Goal: Task Accomplishment & Management: Use online tool/utility

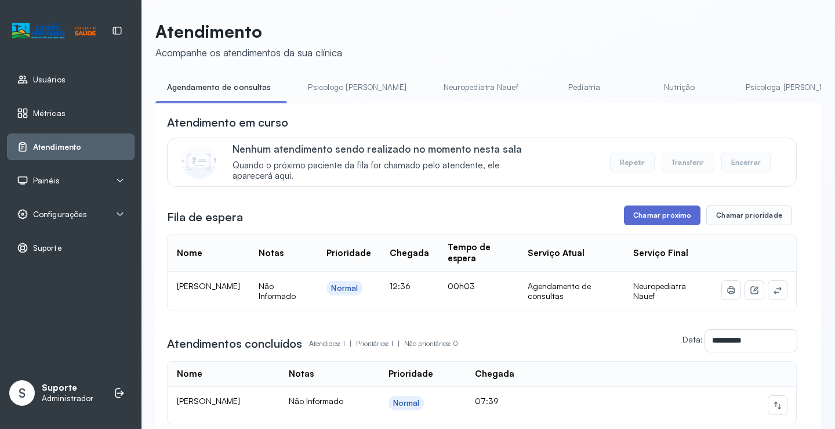
click at [659, 225] on button "Chamar próximo" at bounding box center [662, 215] width 77 height 20
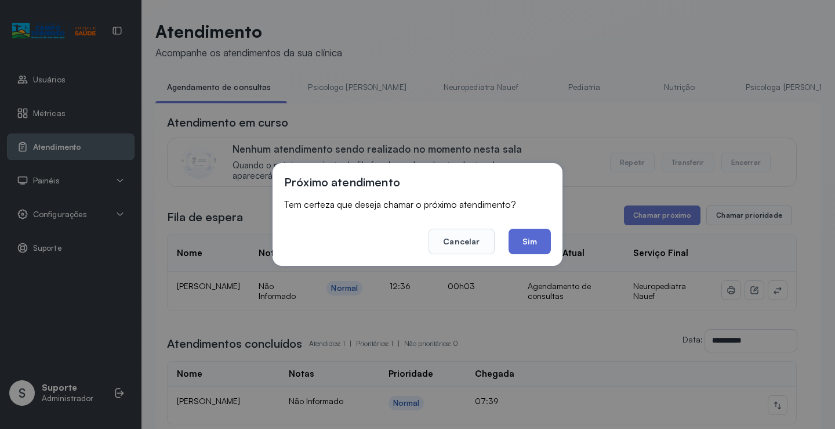
click at [534, 242] on button "Sim" at bounding box center [530, 242] width 42 height 26
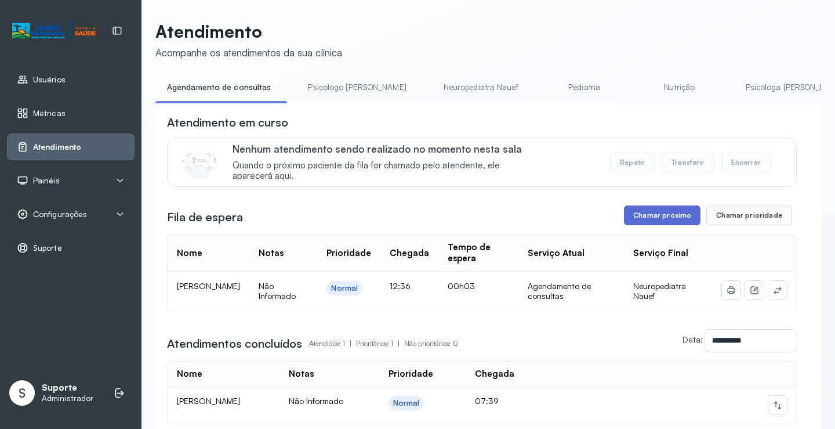
click at [651, 218] on button "Chamar próximo" at bounding box center [662, 215] width 77 height 20
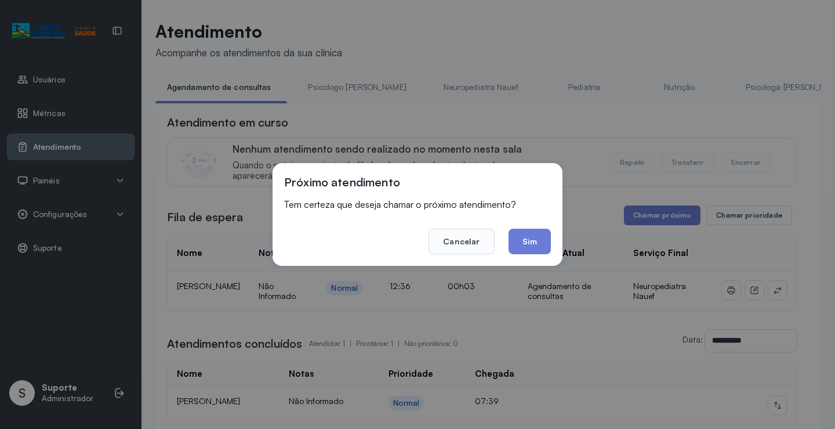
click at [592, 111] on div "Próximo atendimento Tem certeza que deseja chamar o próximo atendimento? Cancel…" at bounding box center [417, 214] width 835 height 429
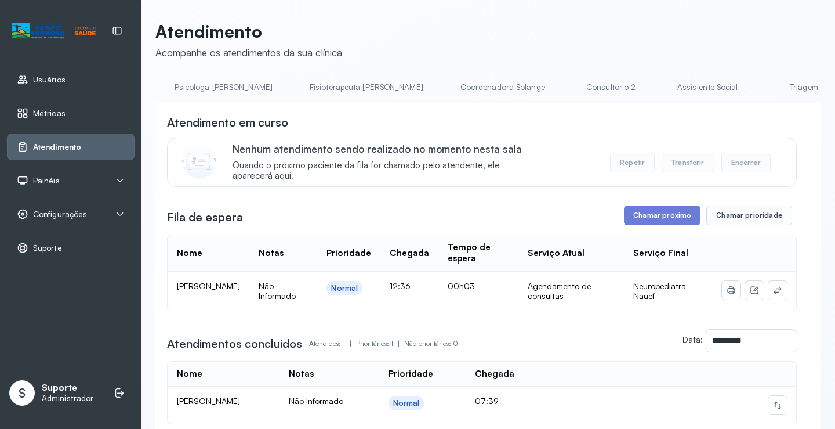
scroll to position [0, 698]
click at [636, 91] on link "Triagem" at bounding box center [676, 87] width 81 height 19
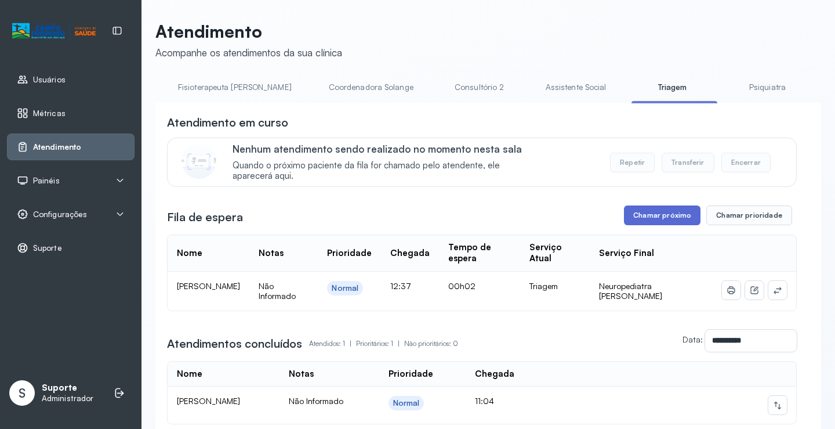
click at [657, 223] on button "Chamar próximo" at bounding box center [662, 215] width 77 height 20
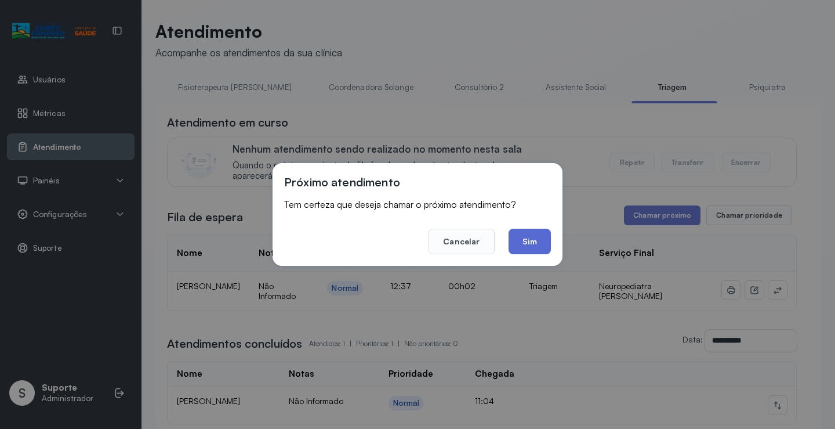
click at [523, 241] on button "Sim" at bounding box center [530, 242] width 42 height 26
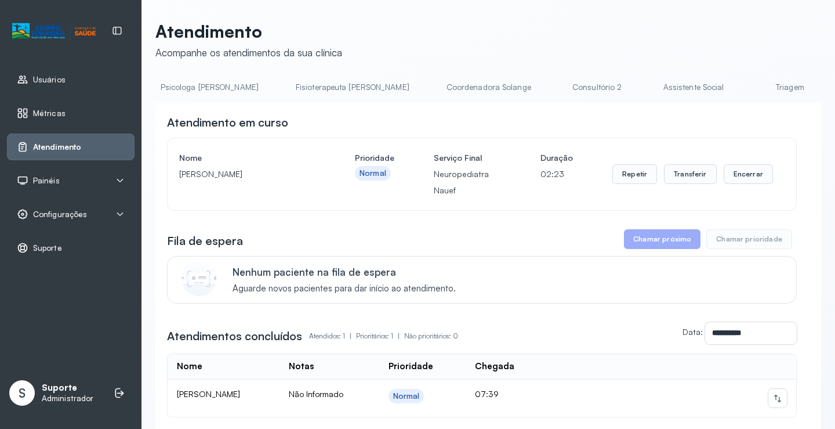
scroll to position [0, 622]
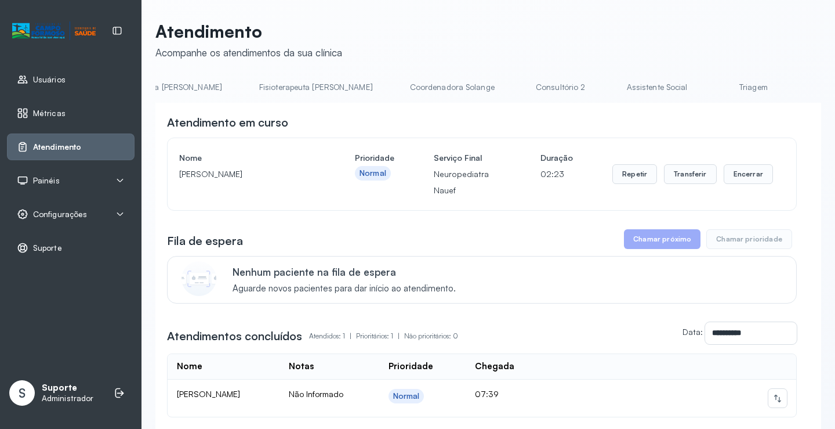
click at [713, 84] on link "Triagem" at bounding box center [753, 87] width 81 height 19
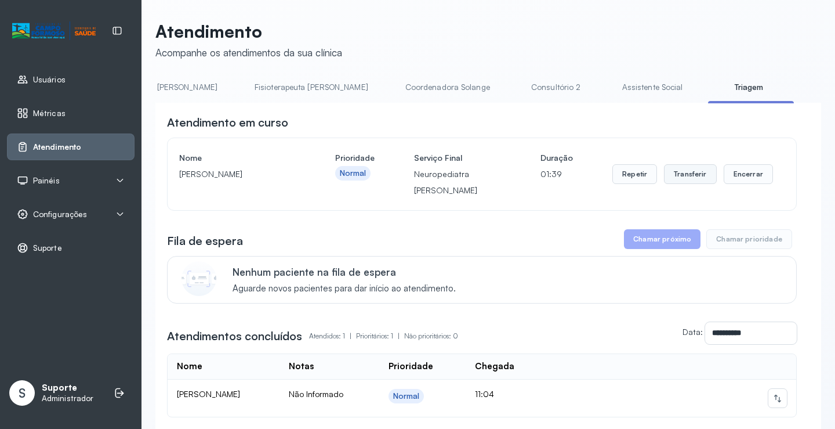
click at [696, 177] on button "Transferir" at bounding box center [690, 174] width 53 height 20
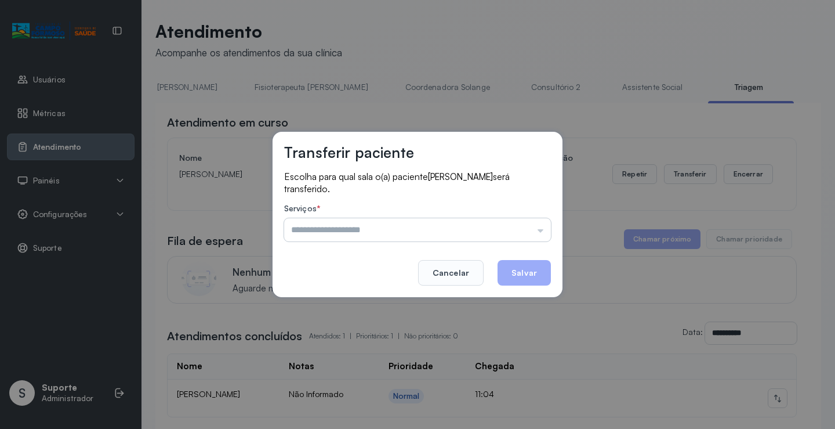
click at [540, 235] on input "text" at bounding box center [417, 229] width 267 height 23
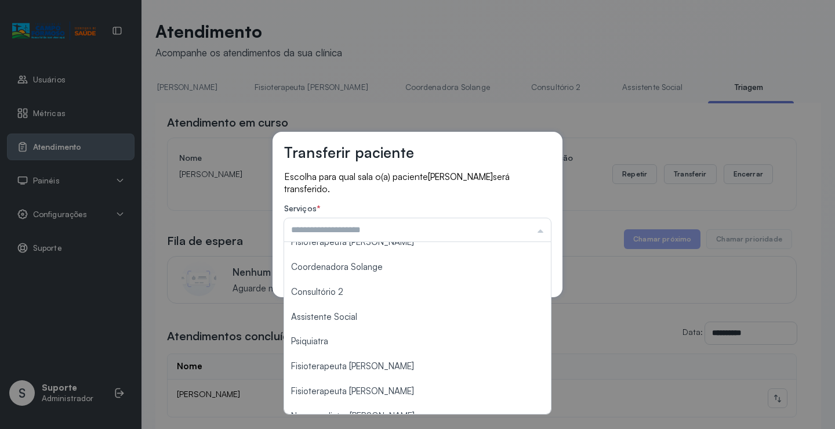
scroll to position [176, 0]
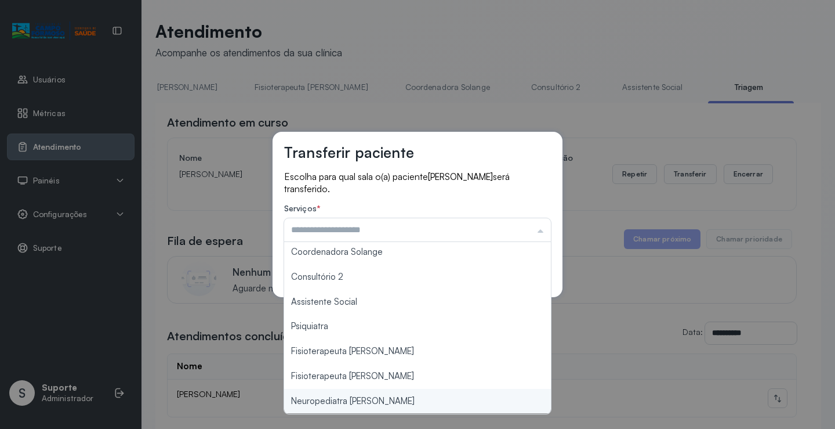
type input "**********"
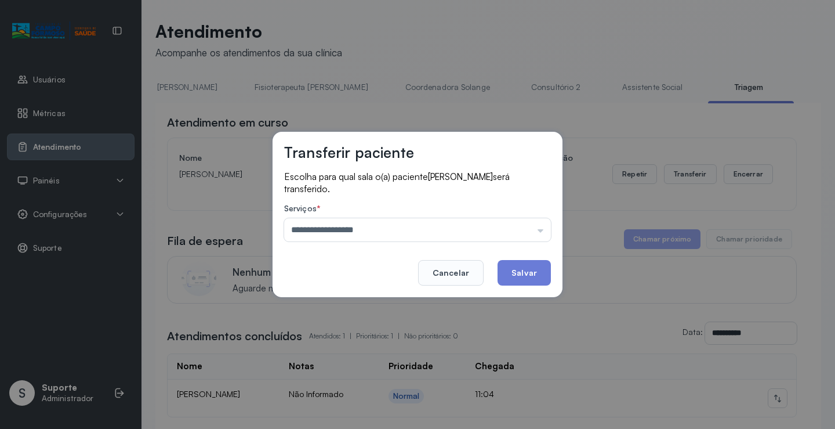
click at [375, 401] on div "**********" at bounding box center [417, 214] width 835 height 429
click at [528, 276] on button "Salvar" at bounding box center [524, 273] width 53 height 26
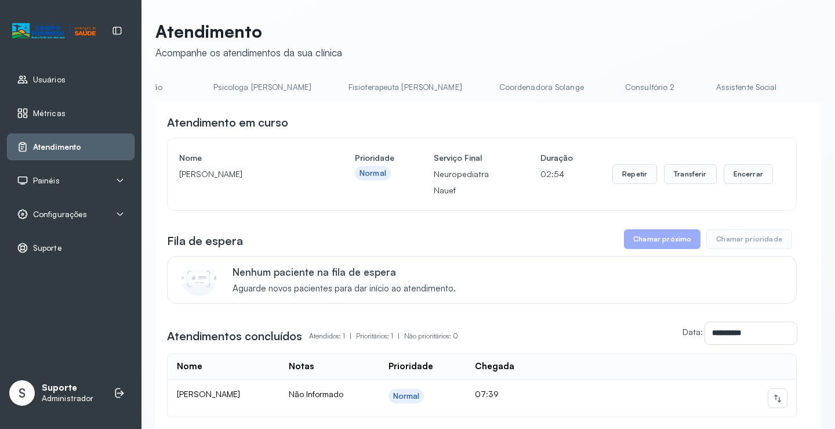
scroll to position [0, 676]
click at [659, 97] on li "Triagem" at bounding box center [702, 91] width 86 height 26
click at [659, 84] on link "Triagem" at bounding box center [699, 87] width 81 height 19
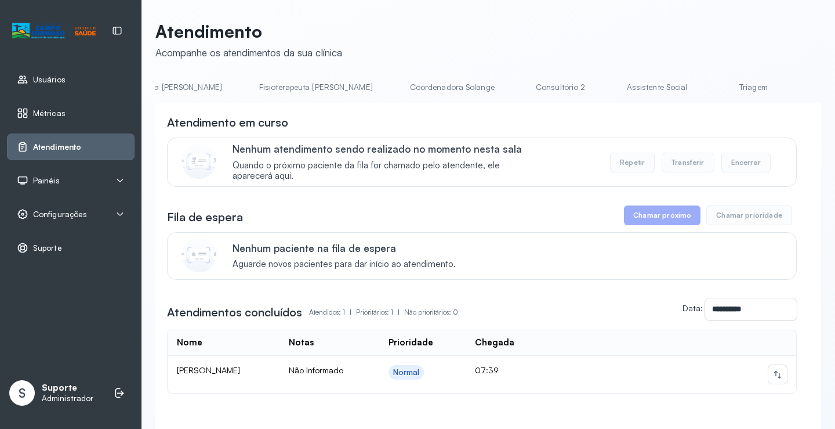
scroll to position [0, 695]
click at [639, 83] on link "Triagem" at bounding box center [679, 87] width 81 height 19
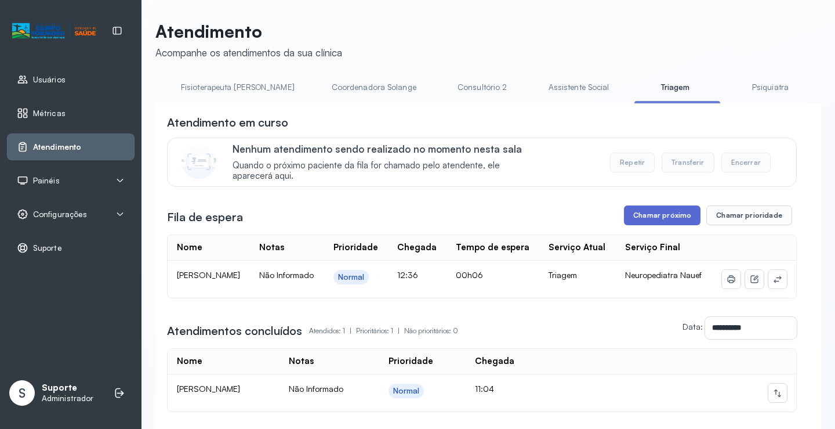
click at [660, 221] on button "Chamar próximo" at bounding box center [662, 215] width 77 height 20
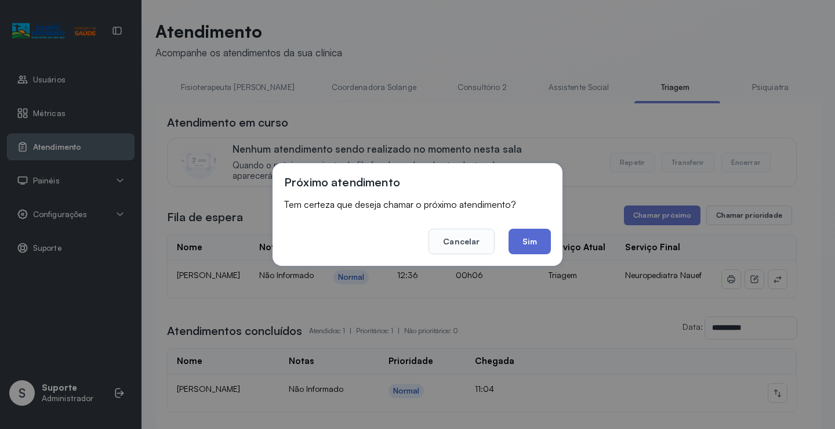
click at [528, 248] on button "Sim" at bounding box center [530, 242] width 42 height 26
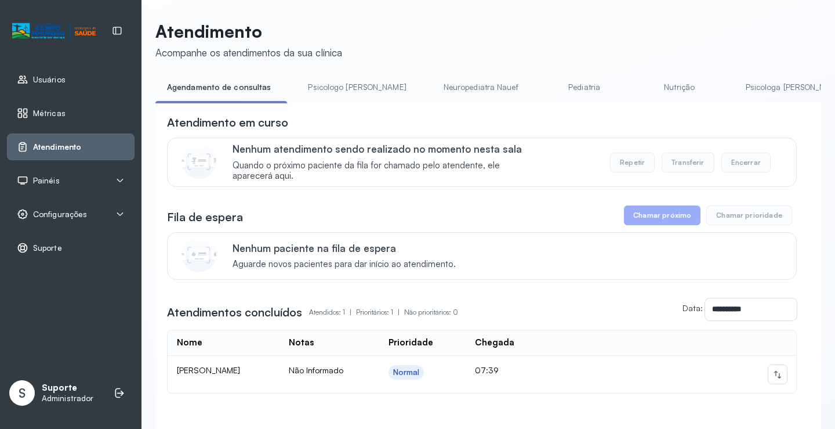
drag, startPoint x: 337, startPoint y: 107, endPoint x: 358, endPoint y: 107, distance: 21.5
click at [358, 107] on div "**********" at bounding box center [488, 285] width 666 height 365
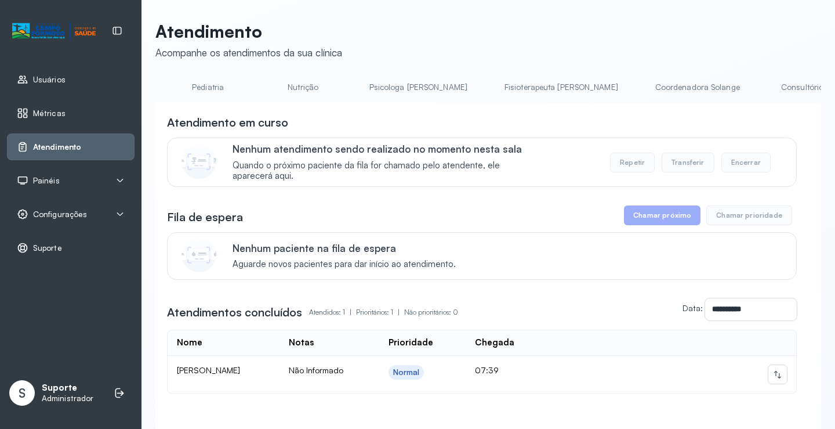
scroll to position [0, 454]
drag, startPoint x: 405, startPoint y: 101, endPoint x: 423, endPoint y: 100, distance: 17.4
click at [423, 100] on li "Fisioterapeuta [PERSON_NAME]" at bounding box center [486, 91] width 142 height 26
click at [449, 108] on div "**********" at bounding box center [488, 285] width 666 height 365
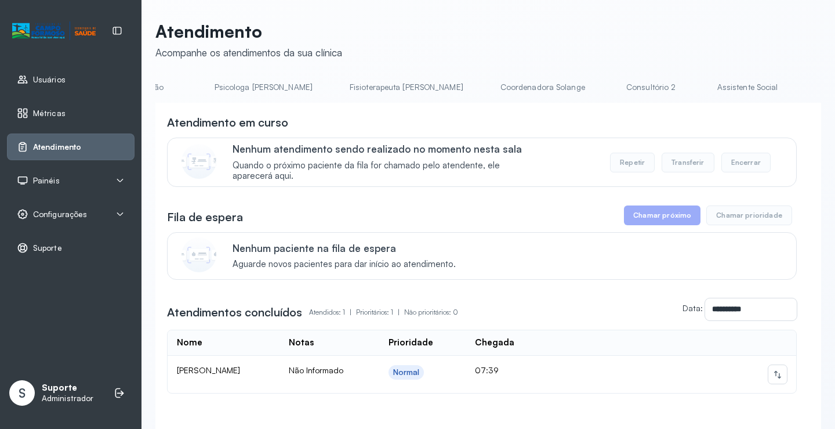
drag, startPoint x: 413, startPoint y: 106, endPoint x: 454, endPoint y: 115, distance: 41.5
click at [454, 115] on div "**********" at bounding box center [488, 285] width 666 height 365
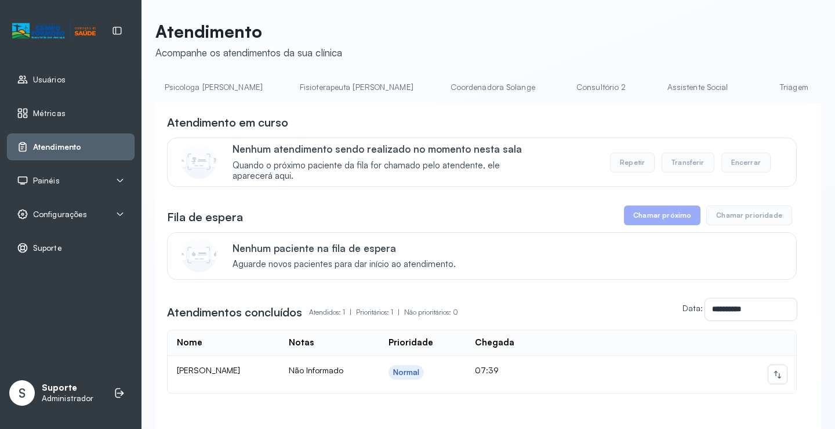
scroll to position [0, 587]
drag, startPoint x: 482, startPoint y: 101, endPoint x: 528, endPoint y: 101, distance: 45.8
click at [654, 87] on link "Triagem" at bounding box center [694, 87] width 81 height 19
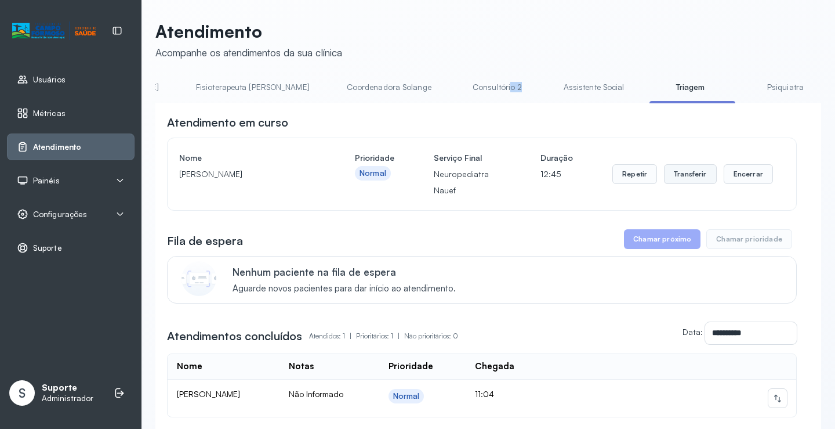
click at [679, 175] on button "Transferir" at bounding box center [690, 174] width 53 height 20
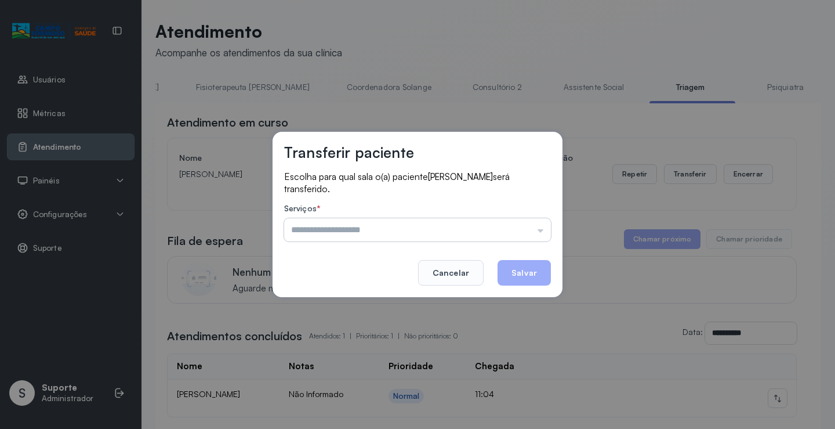
click at [544, 231] on input "text" at bounding box center [417, 229] width 267 height 23
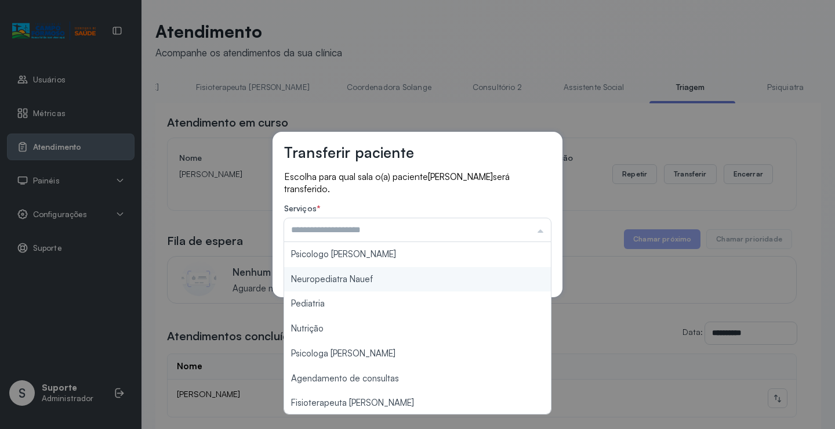
type input "**********"
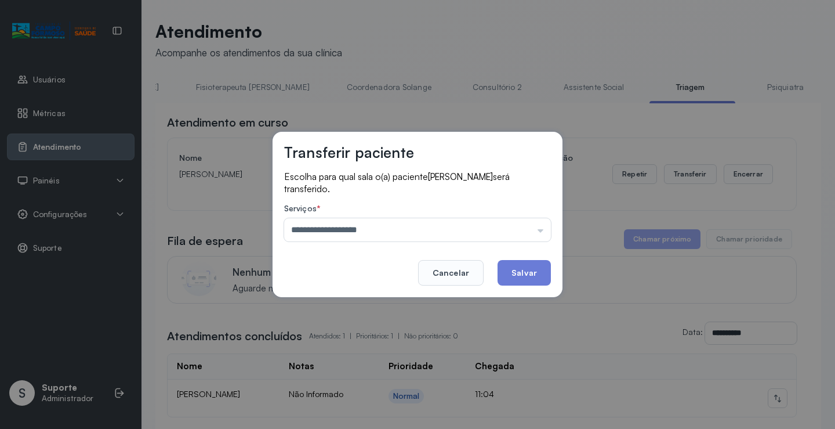
click at [425, 278] on div "**********" at bounding box center [418, 214] width 290 height 165
click at [515, 272] on button "Salvar" at bounding box center [524, 273] width 53 height 26
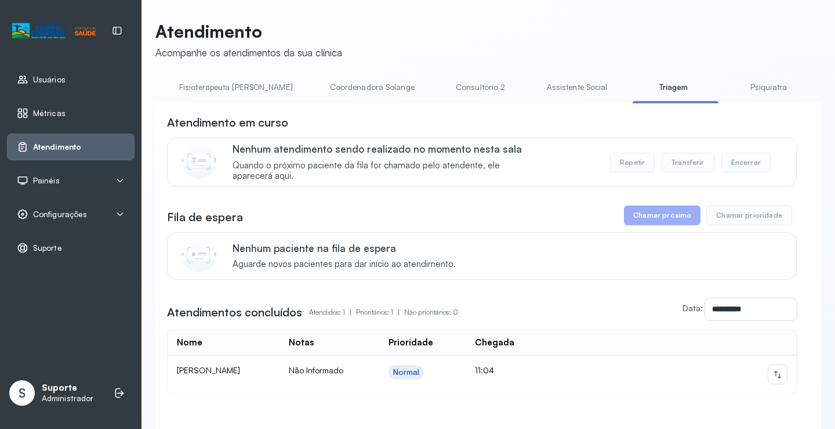
scroll to position [0, 700]
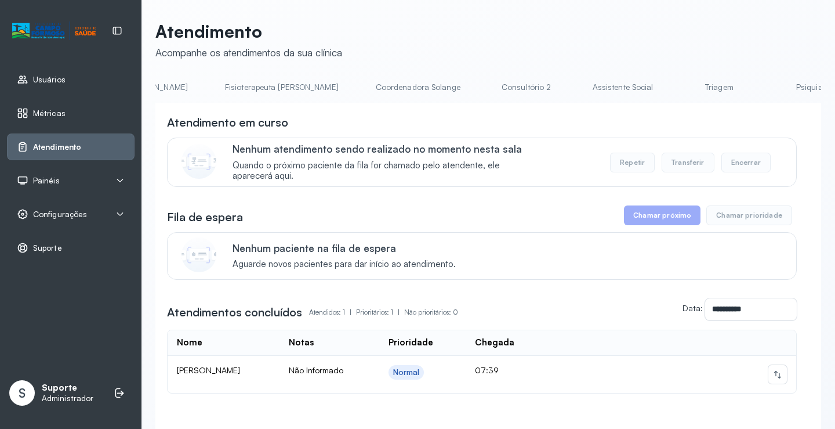
scroll to position [0, 668]
click at [667, 88] on link "Triagem" at bounding box center [707, 87] width 81 height 19
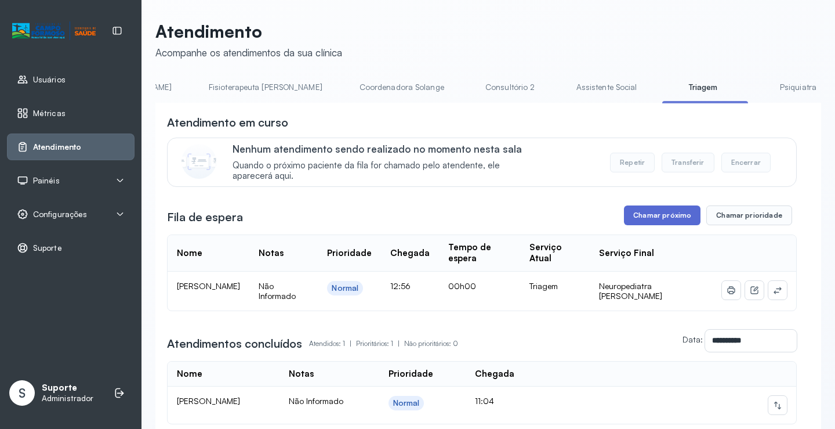
click at [662, 220] on button "Chamar próximo" at bounding box center [662, 215] width 77 height 20
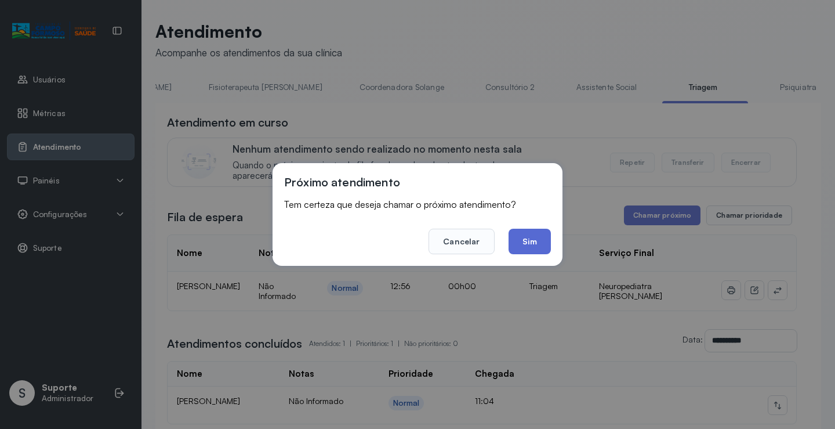
click at [530, 250] on button "Sim" at bounding box center [530, 242] width 42 height 26
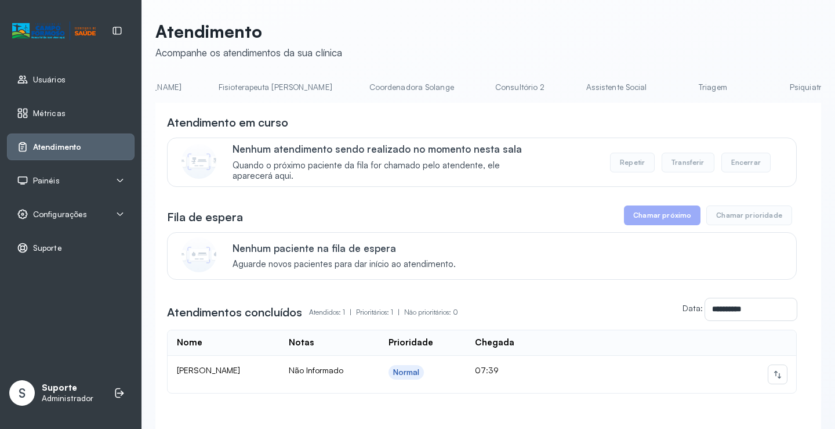
scroll to position [0, 672]
click at [662, 87] on link "Triagem" at bounding box center [702, 87] width 81 height 19
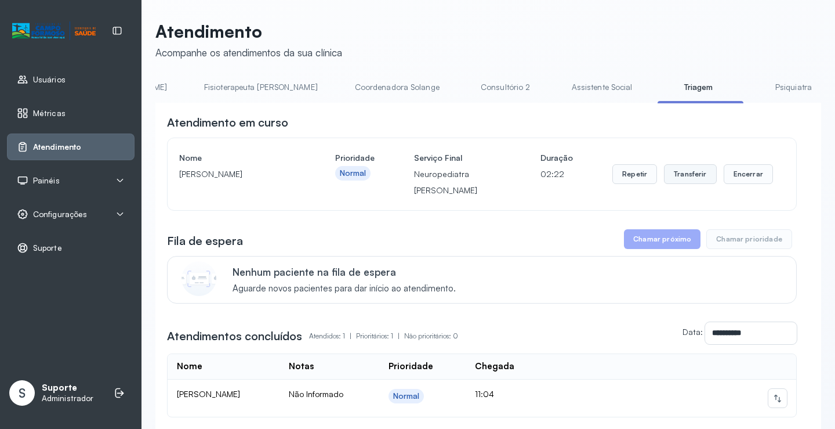
click at [688, 180] on button "Transferir" at bounding box center [690, 174] width 53 height 20
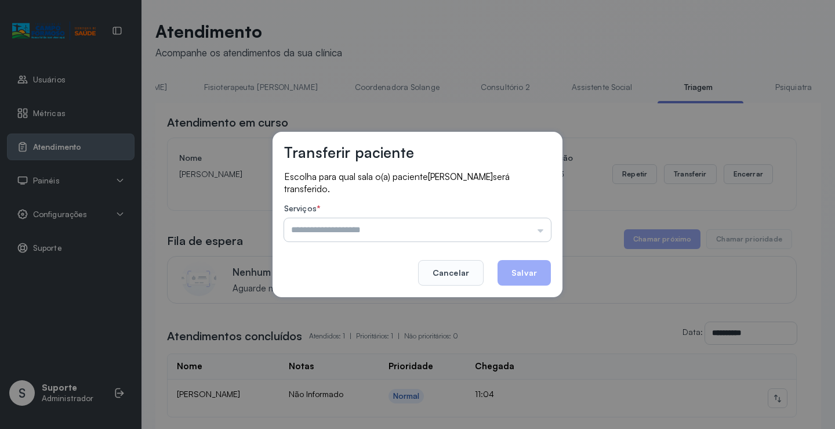
click at [542, 229] on input "text" at bounding box center [417, 229] width 267 height 23
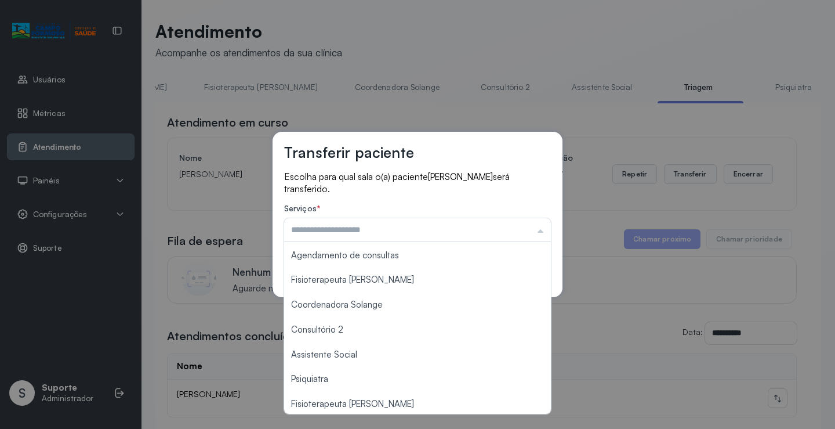
scroll to position [176, 0]
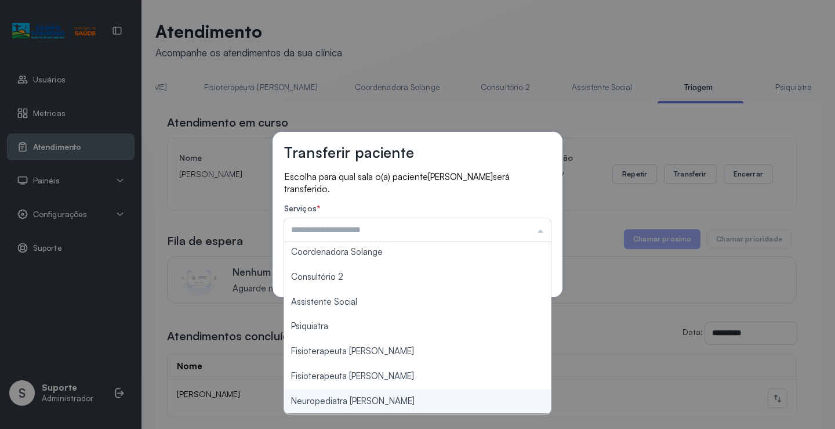
type input "**********"
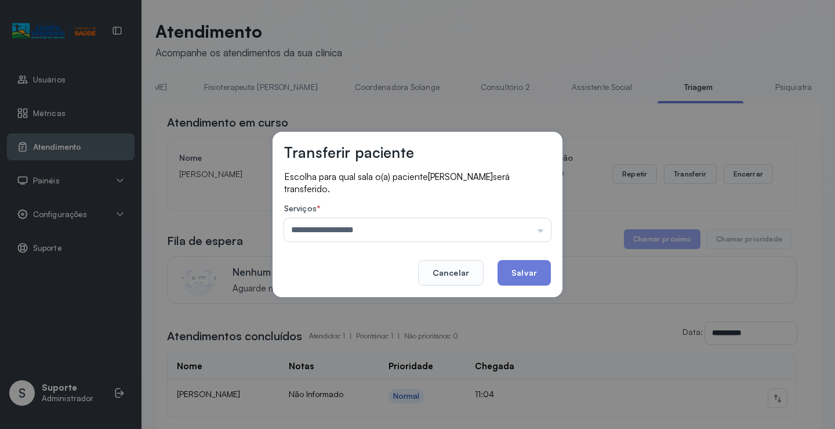
drag, startPoint x: 386, startPoint y: 400, endPoint x: 416, endPoint y: 387, distance: 32.2
click at [396, 396] on div "**********" at bounding box center [417, 214] width 835 height 429
click at [522, 271] on button "Salvar" at bounding box center [524, 273] width 53 height 26
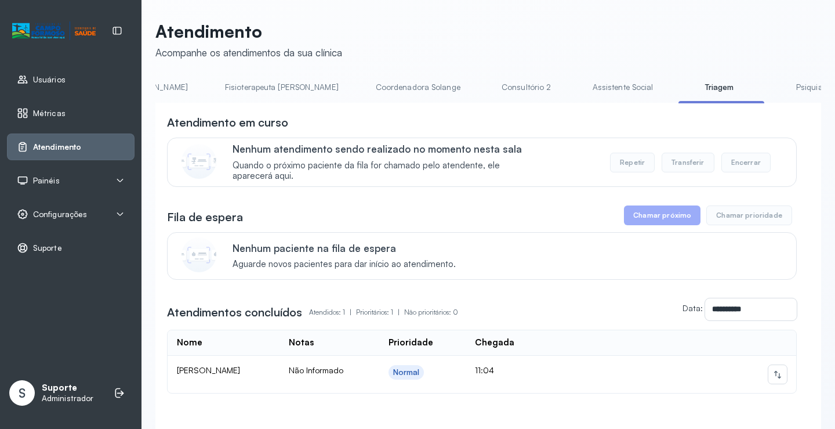
scroll to position [0, 704]
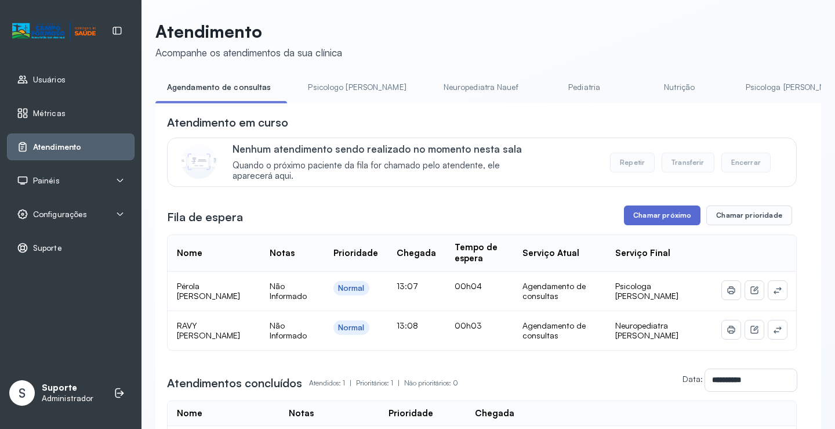
click at [654, 223] on button "Chamar próximo" at bounding box center [662, 215] width 77 height 20
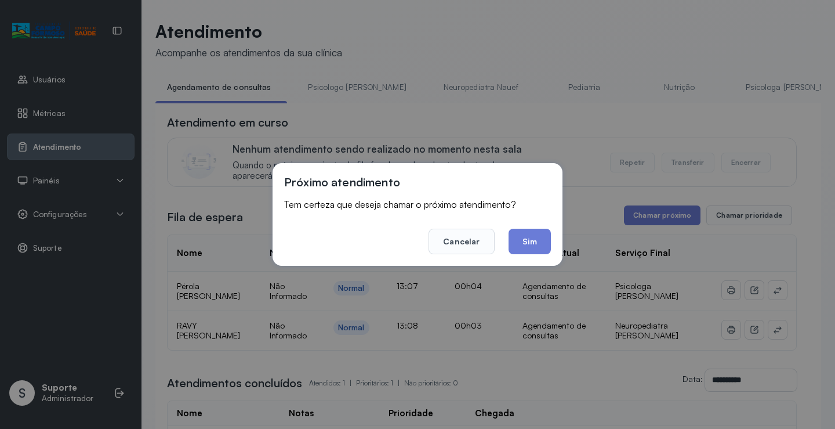
drag, startPoint x: 527, startPoint y: 242, endPoint x: 532, endPoint y: 249, distance: 9.2
click at [531, 247] on button "Sim" at bounding box center [530, 242] width 42 height 26
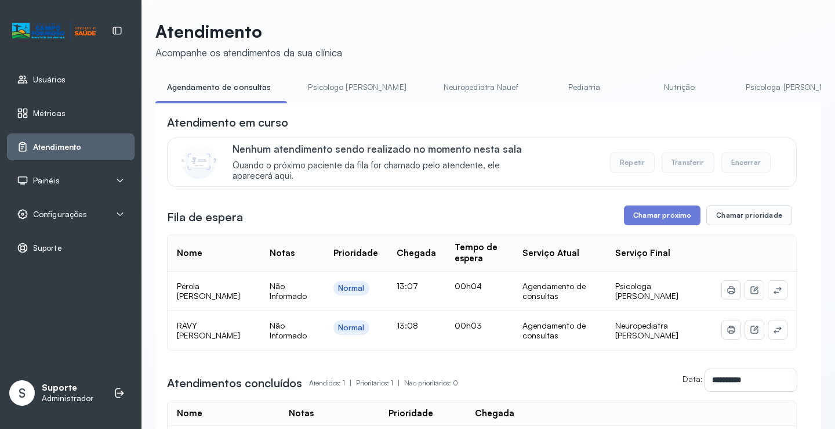
drag, startPoint x: 323, startPoint y: 107, endPoint x: 380, endPoint y: 110, distance: 56.9
click at [380, 110] on div "**********" at bounding box center [488, 320] width 666 height 435
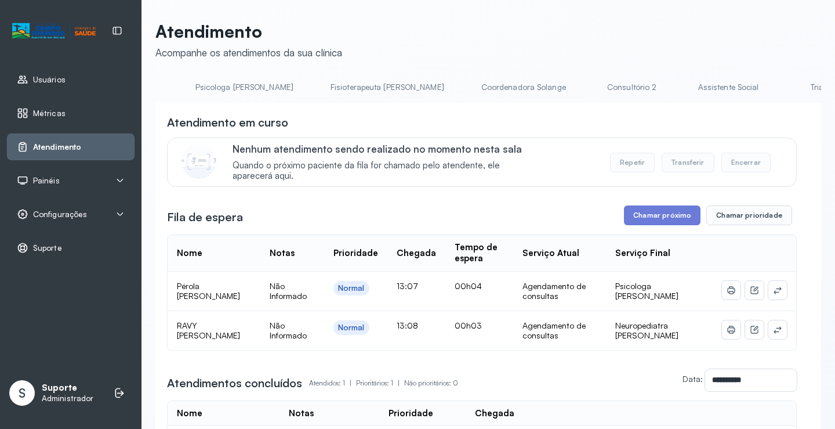
scroll to position [0, 637]
click at [698, 93] on link "Triagem" at bounding box center [738, 87] width 81 height 19
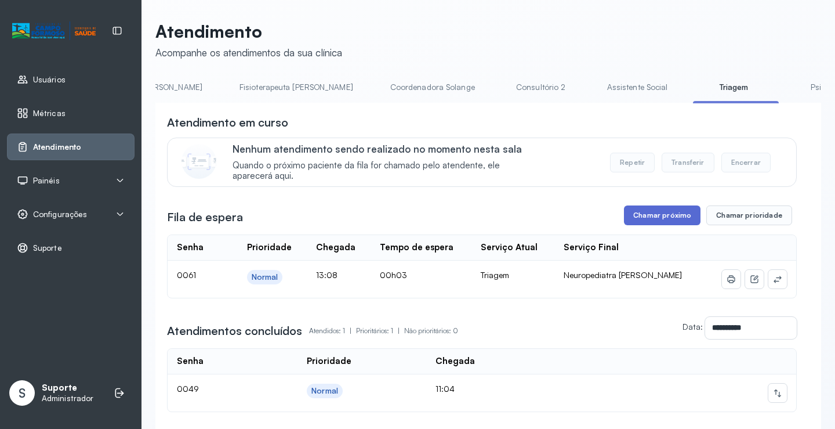
click at [658, 218] on button "Chamar próximo" at bounding box center [662, 215] width 77 height 20
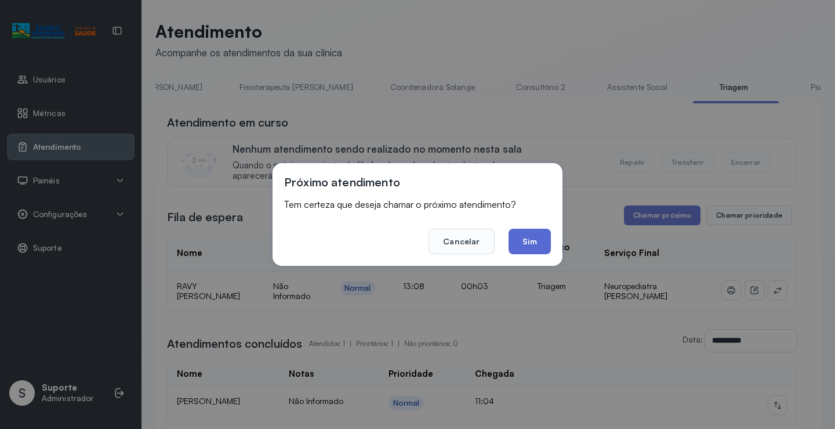
click at [541, 242] on button "Sim" at bounding box center [530, 242] width 42 height 26
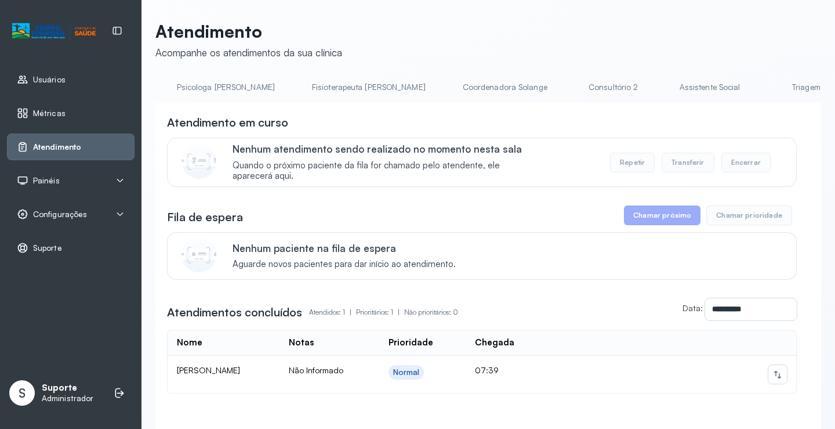
scroll to position [0, 600]
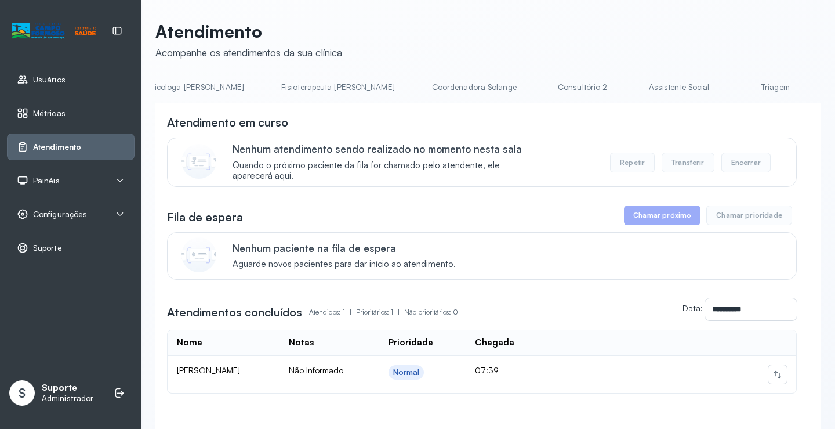
click at [735, 92] on link "Triagem" at bounding box center [775, 87] width 81 height 19
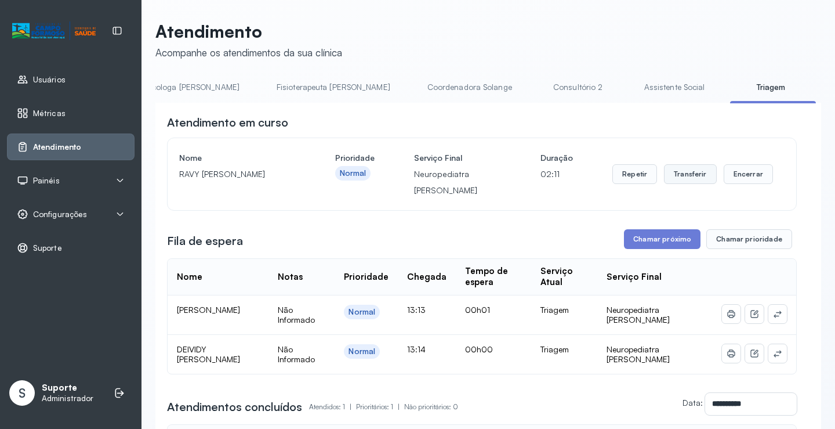
click at [691, 183] on button "Transferir" at bounding box center [690, 174] width 53 height 20
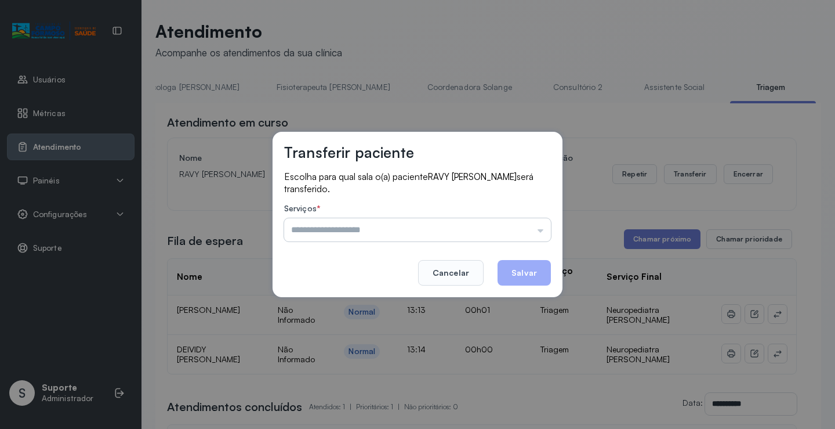
click at [543, 234] on input "text" at bounding box center [417, 229] width 267 height 23
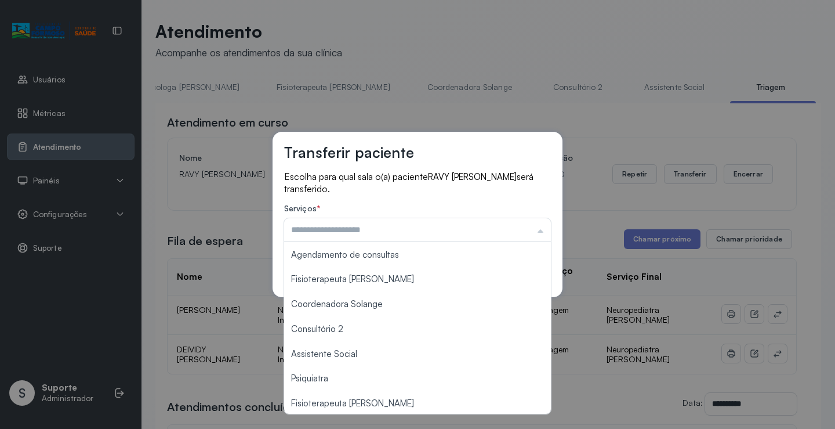
scroll to position [176, 0]
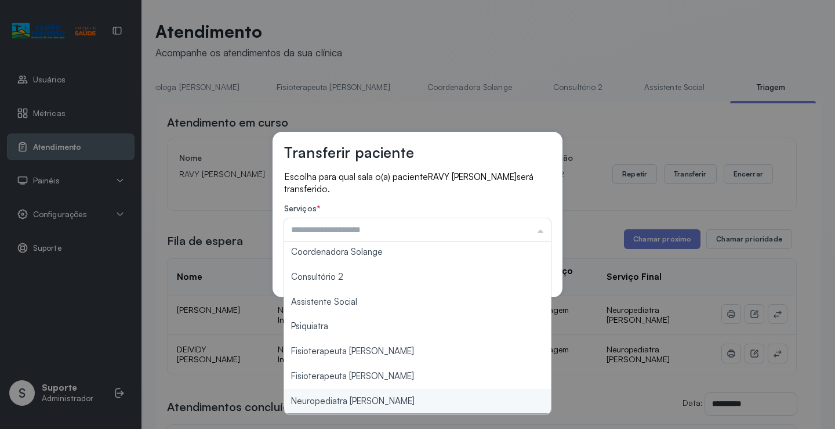
type input "**********"
click at [331, 401] on div "**********" at bounding box center [417, 214] width 835 height 429
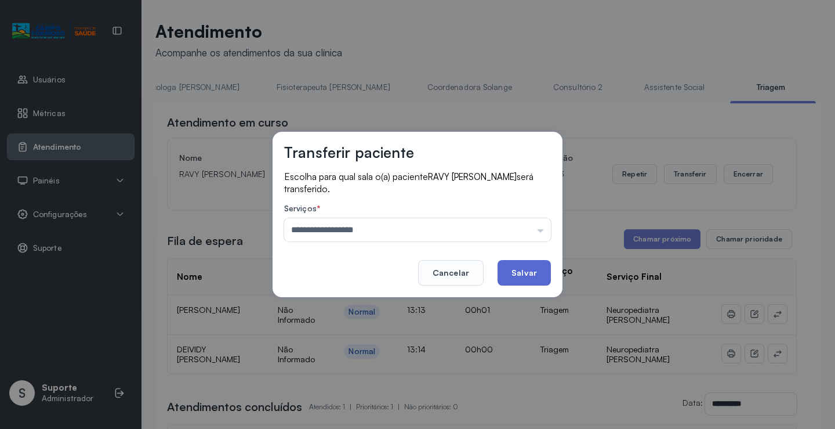
click at [528, 271] on button "Salvar" at bounding box center [524, 273] width 53 height 26
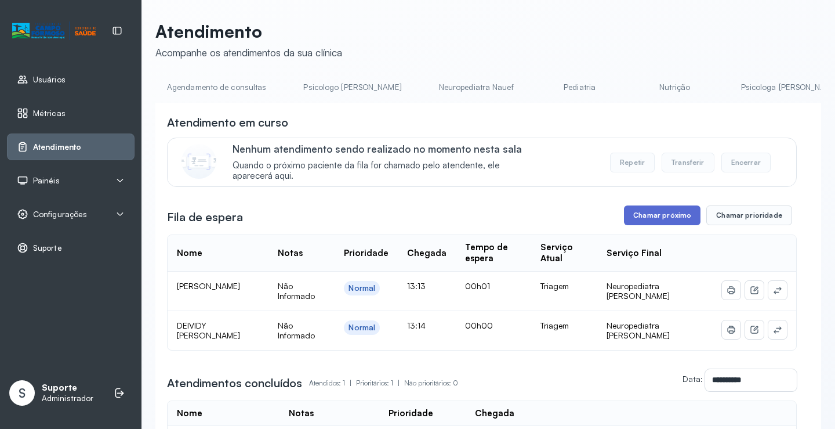
click at [658, 215] on button "Chamar próximo" at bounding box center [662, 215] width 77 height 20
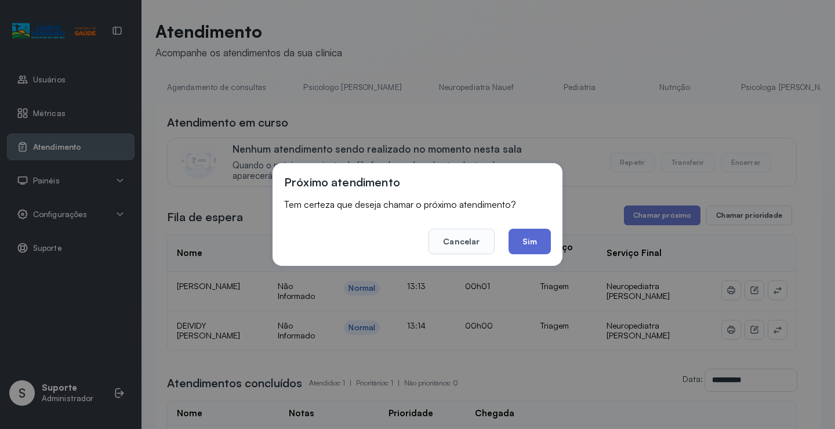
click at [534, 250] on button "Sim" at bounding box center [530, 242] width 42 height 26
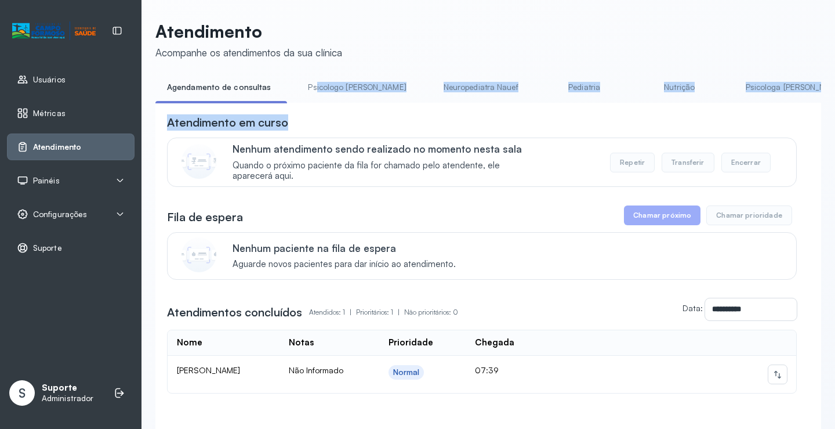
drag, startPoint x: 312, startPoint y: 102, endPoint x: 395, endPoint y: 125, distance: 86.1
click at [395, 125] on div "**********" at bounding box center [488, 273] width 666 height 390
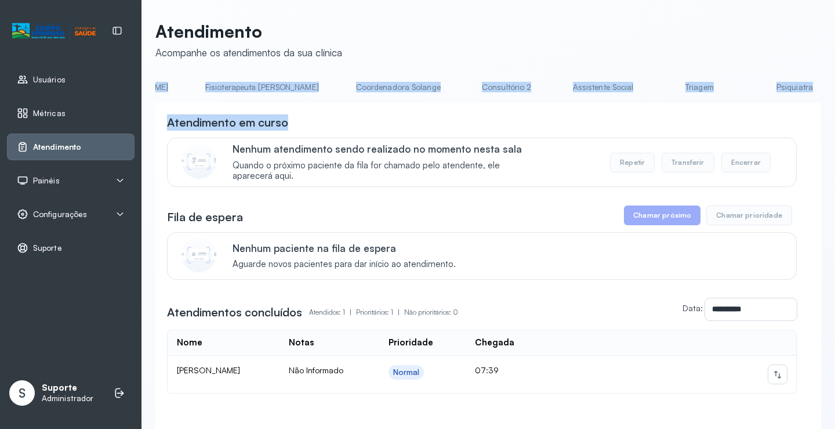
scroll to position [0, 689]
click at [646, 89] on link "Triagem" at bounding box center [686, 87] width 81 height 19
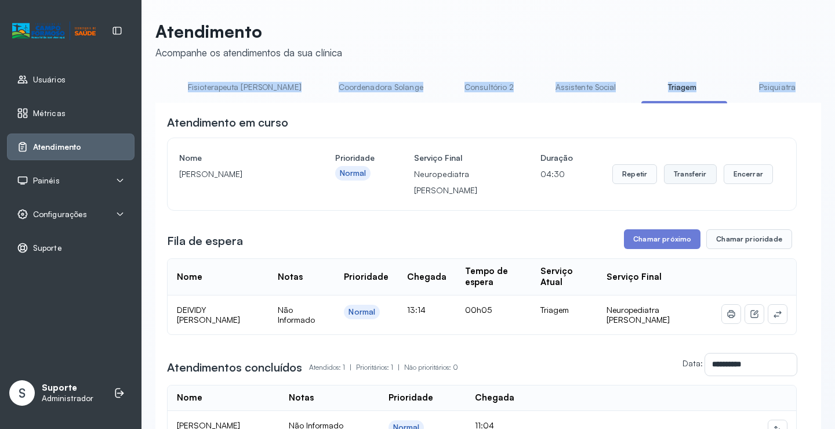
click at [690, 182] on button "Transferir" at bounding box center [690, 174] width 53 height 20
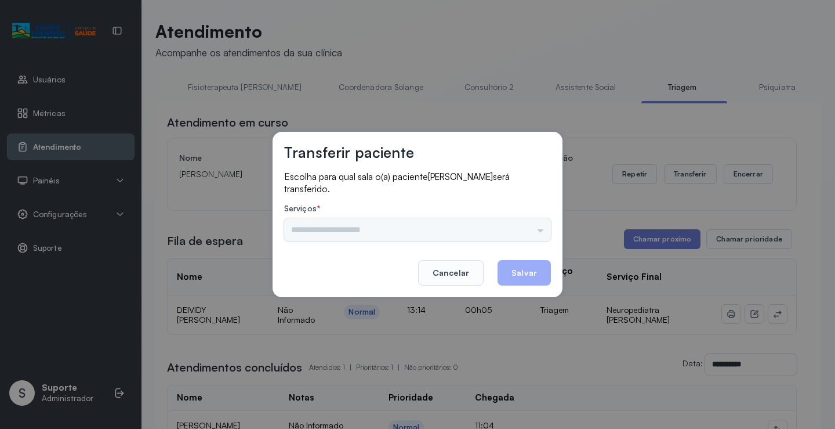
click at [537, 230] on div "Nenhuma opção encontrada" at bounding box center [417, 229] width 267 height 23
click at [544, 231] on div "Nenhuma opção encontrada" at bounding box center [417, 229] width 267 height 23
click at [541, 233] on div "Nenhuma opção encontrada" at bounding box center [417, 229] width 267 height 23
click at [541, 229] on input "text" at bounding box center [417, 229] width 267 height 23
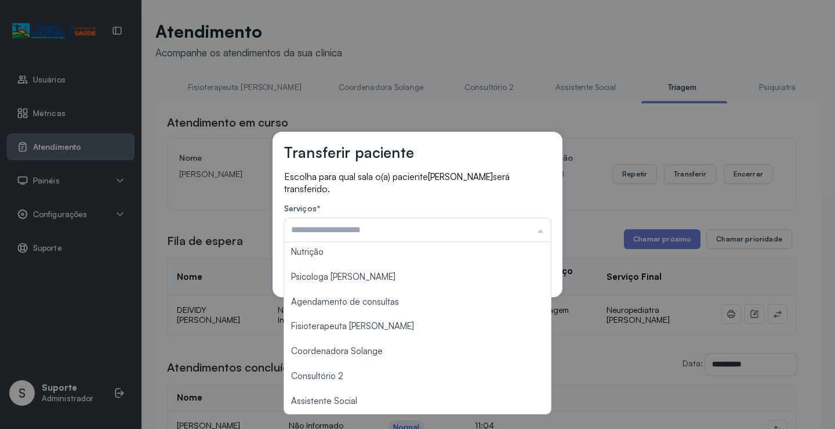
scroll to position [176, 0]
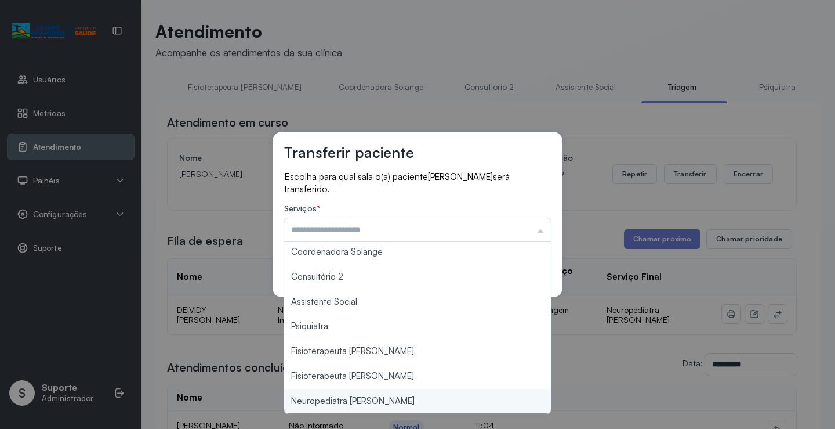
type input "**********"
click at [352, 395] on div "**********" at bounding box center [417, 214] width 835 height 429
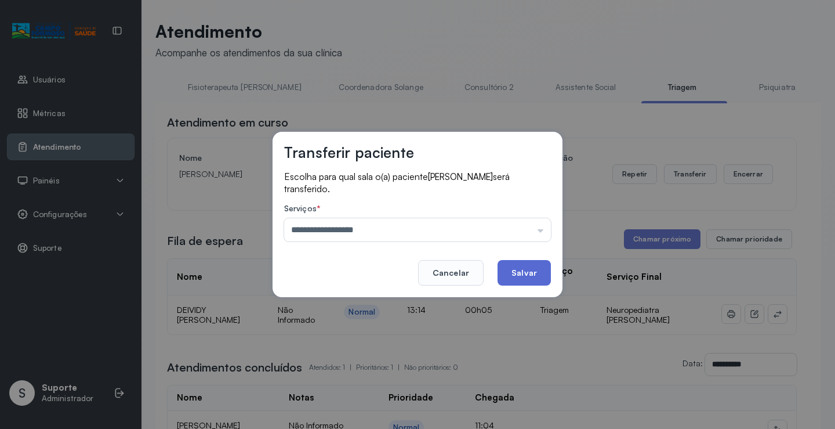
click at [529, 276] on button "Salvar" at bounding box center [524, 273] width 53 height 26
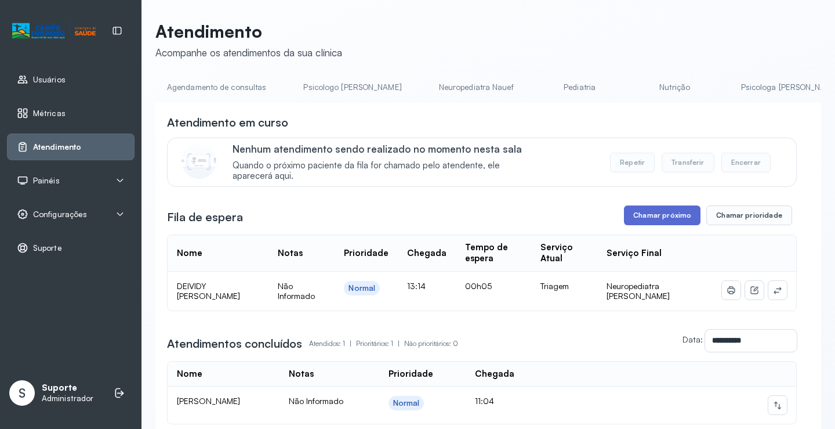
click at [658, 223] on button "Chamar próximo" at bounding box center [662, 215] width 77 height 20
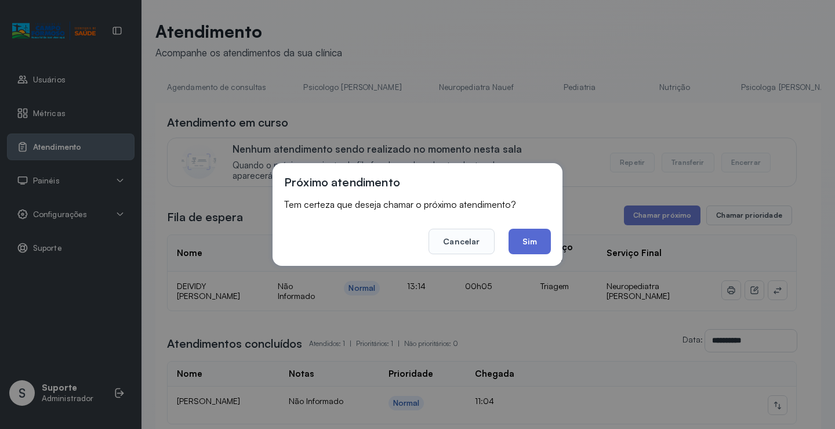
click at [542, 240] on button "Sim" at bounding box center [530, 242] width 42 height 26
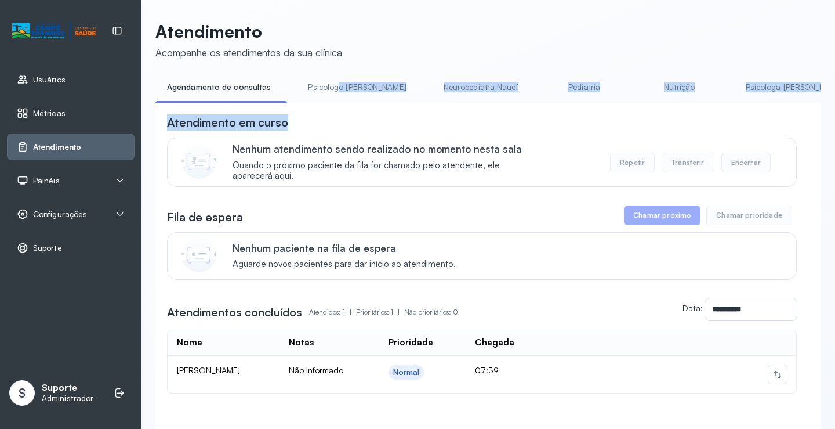
drag, startPoint x: 332, startPoint y: 103, endPoint x: 392, endPoint y: 110, distance: 60.2
click at [392, 110] on div "**********" at bounding box center [488, 273] width 666 height 390
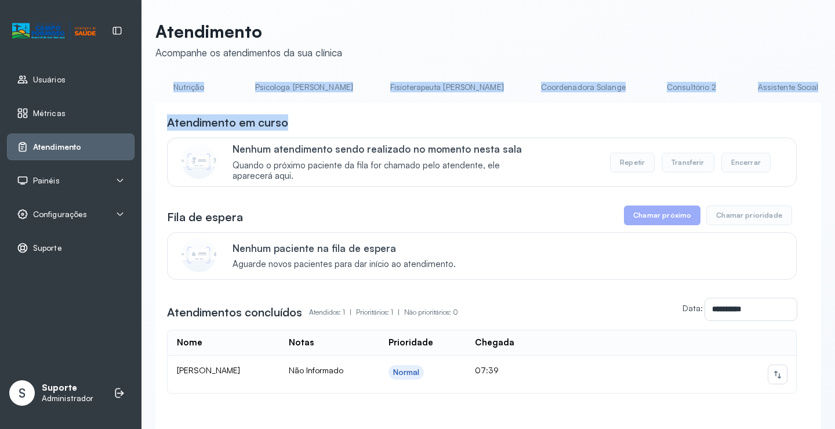
scroll to position [0, 564]
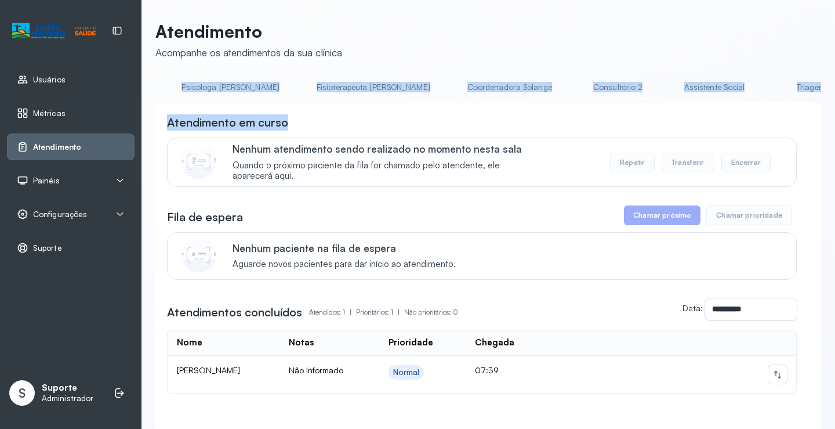
click at [770, 93] on link "Triagem" at bounding box center [810, 87] width 81 height 19
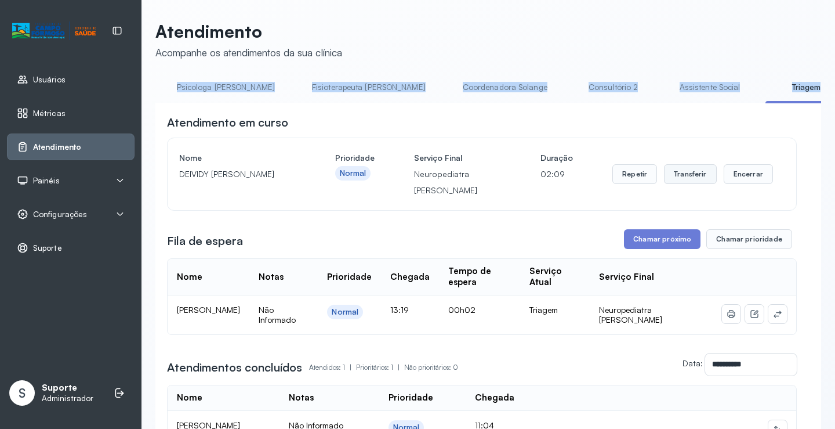
click at [680, 175] on button "Transferir" at bounding box center [690, 174] width 53 height 20
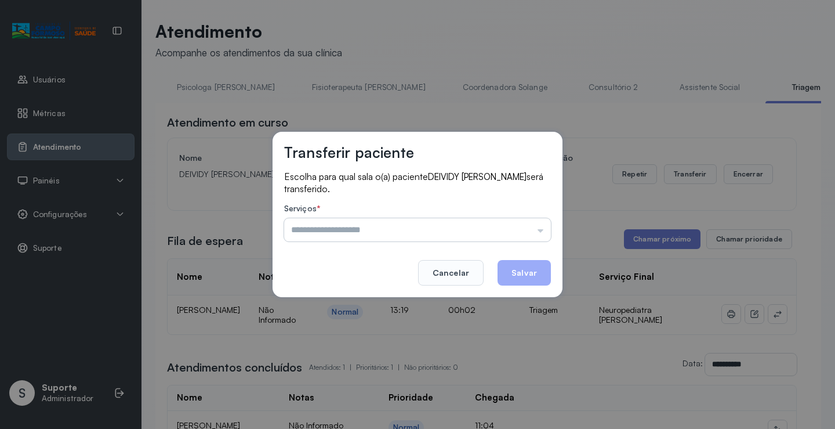
click at [539, 233] on input "text" at bounding box center [417, 229] width 267 height 23
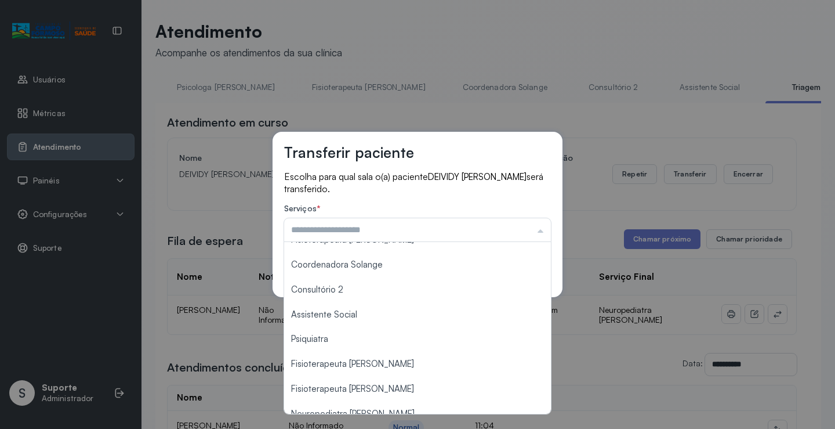
scroll to position [176, 0]
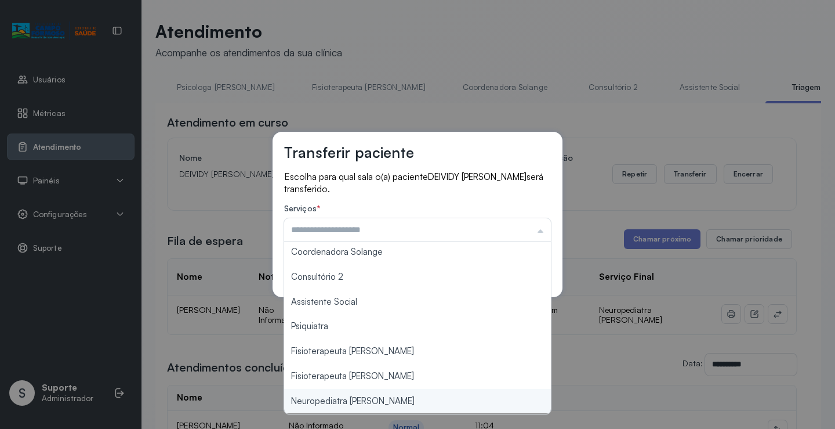
type input "**********"
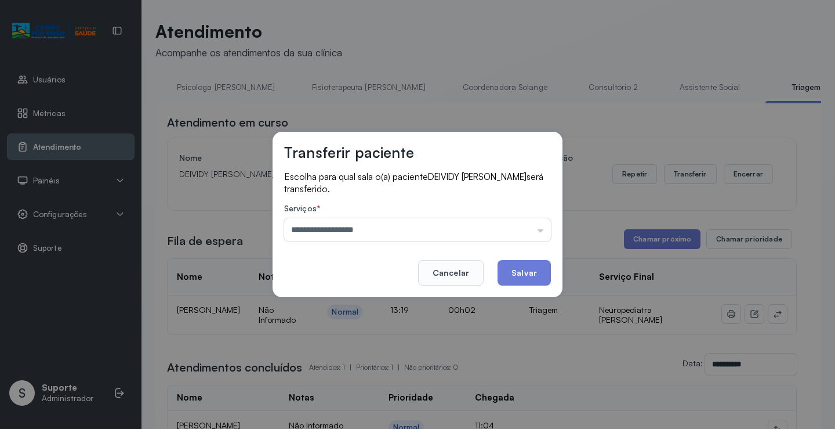
click at [383, 398] on div "**********" at bounding box center [417, 214] width 835 height 429
drag, startPoint x: 530, startPoint y: 266, endPoint x: 535, endPoint y: 272, distance: 8.2
click at [535, 272] on button "Salvar" at bounding box center [524, 273] width 53 height 26
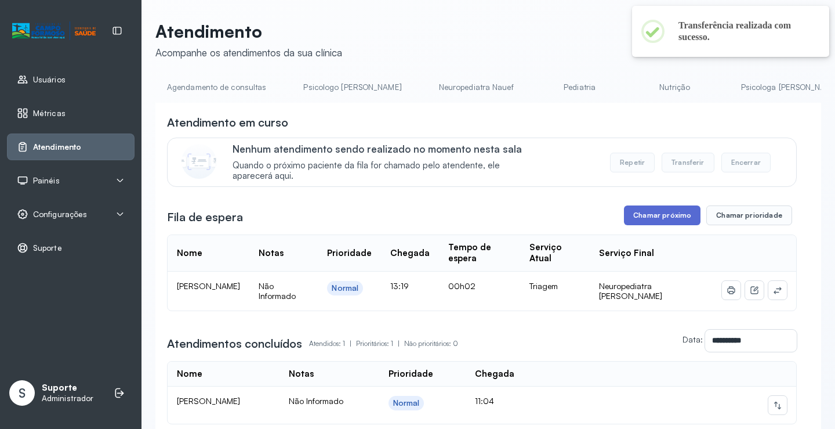
click at [661, 218] on button "Chamar próximo" at bounding box center [662, 215] width 77 height 20
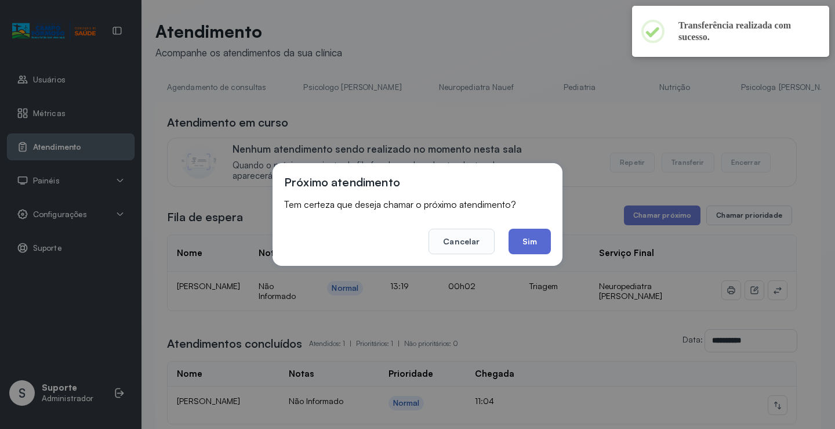
click at [533, 238] on button "Sim" at bounding box center [530, 242] width 42 height 26
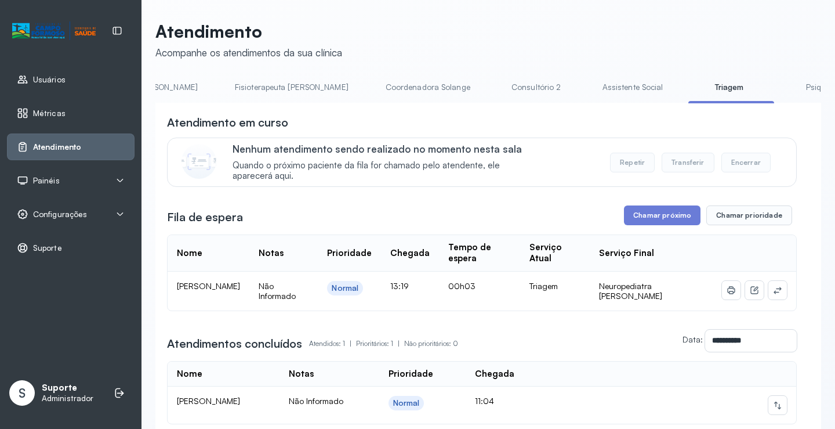
scroll to position [0, 649]
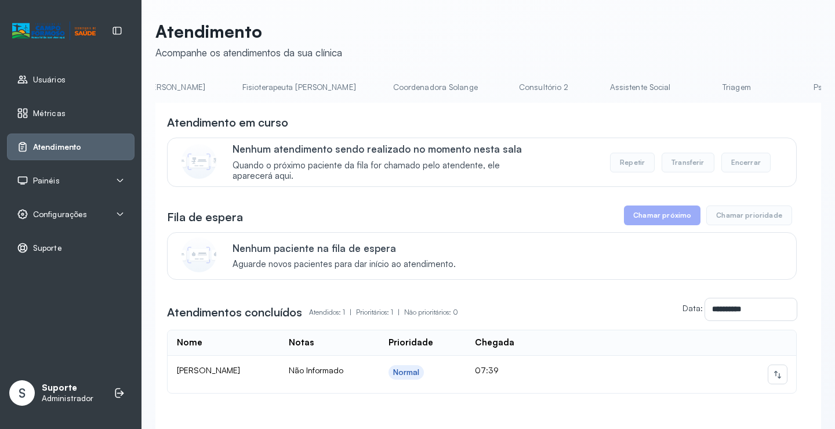
scroll to position [0, 664]
click at [671, 94] on link "Triagem" at bounding box center [711, 87] width 81 height 19
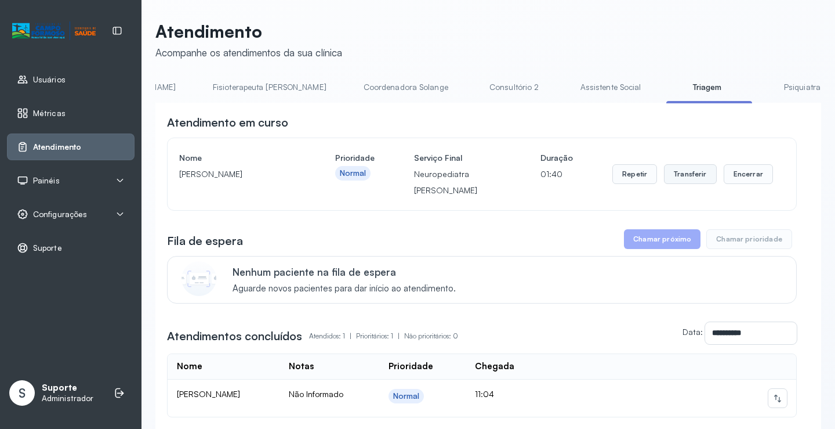
click at [687, 175] on button "Transferir" at bounding box center [690, 174] width 53 height 20
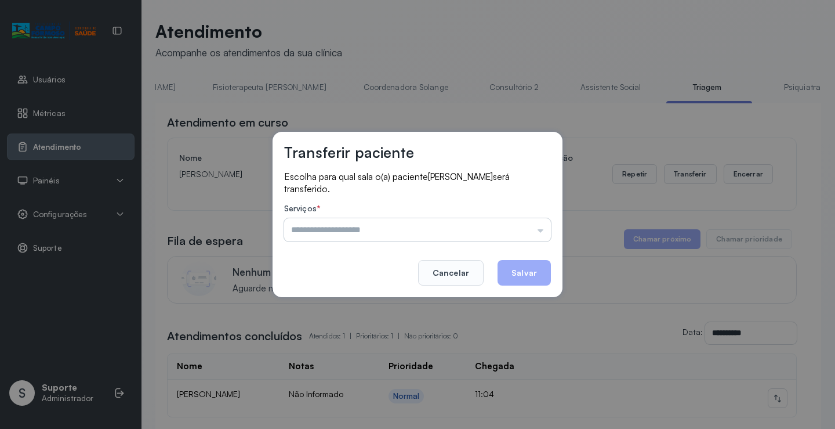
click at [538, 231] on input "text" at bounding box center [417, 229] width 267 height 23
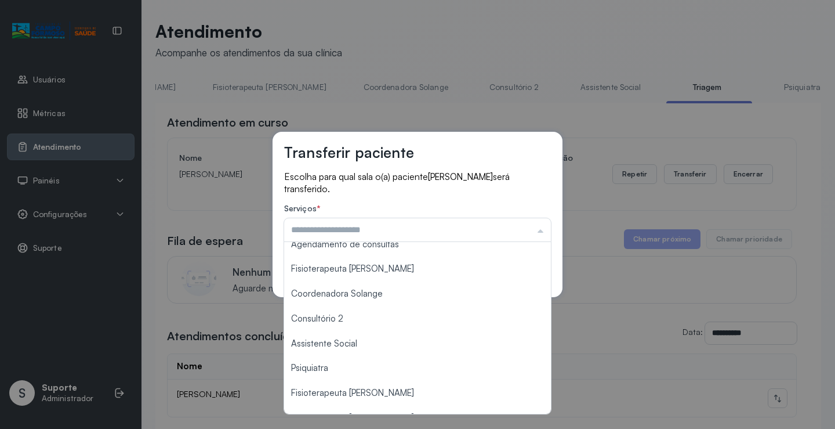
scroll to position [176, 0]
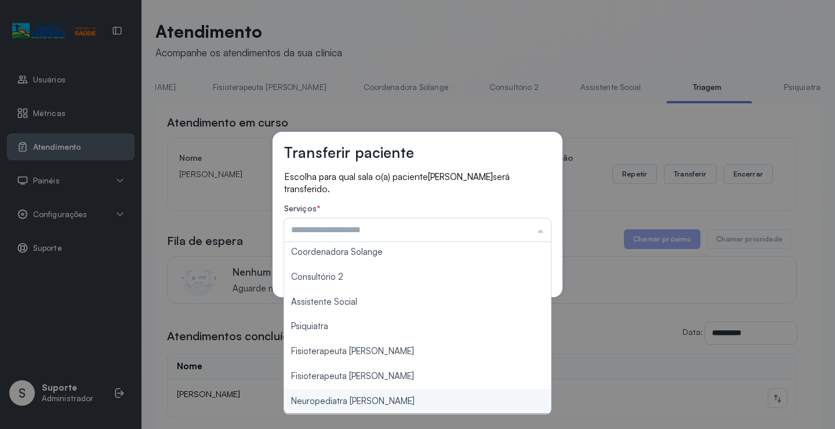
type input "**********"
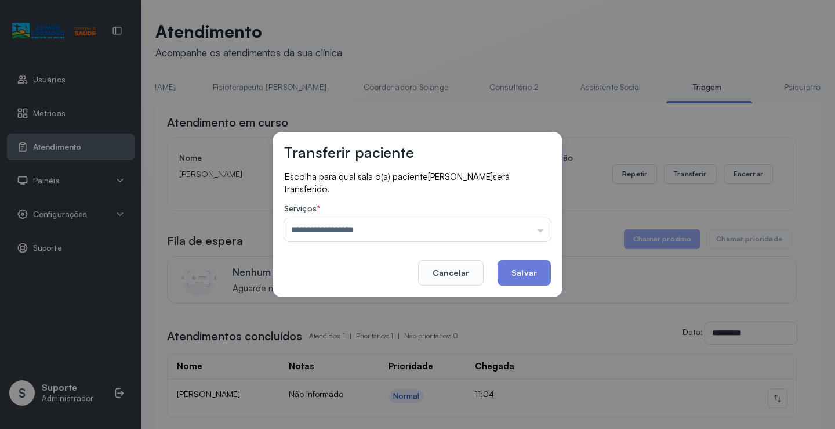
click at [349, 402] on div "**********" at bounding box center [417, 214] width 835 height 429
click at [531, 269] on button "Salvar" at bounding box center [524, 273] width 53 height 26
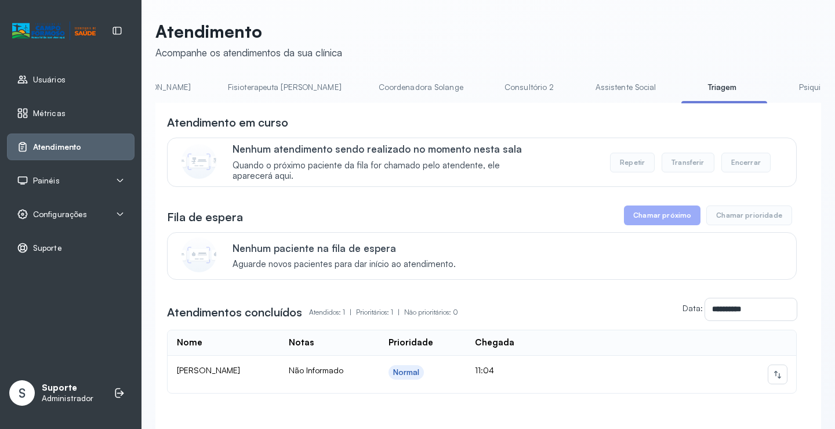
scroll to position [0, 691]
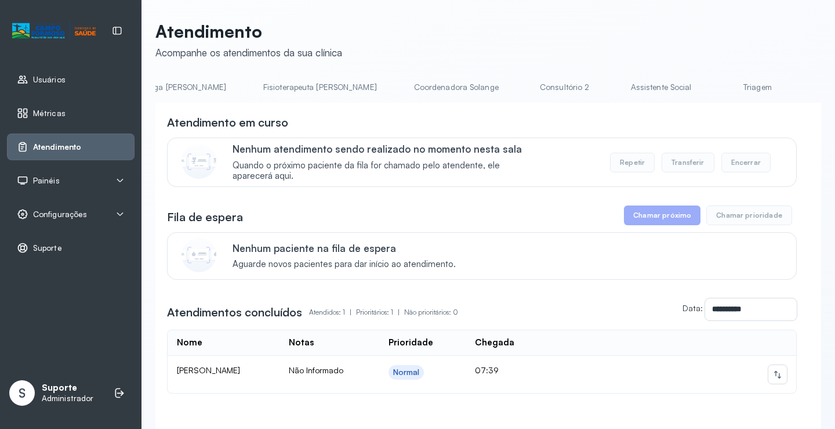
scroll to position [0, 716]
click at [618, 82] on link "Triagem" at bounding box center [658, 87] width 81 height 19
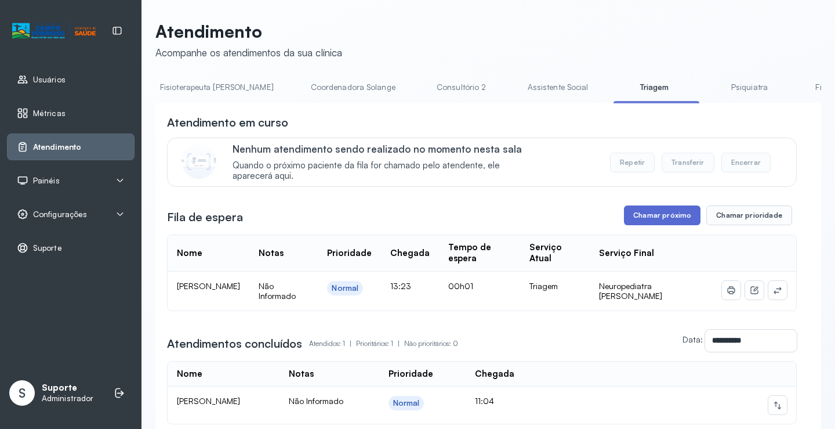
click at [656, 224] on button "Chamar próximo" at bounding box center [662, 215] width 77 height 20
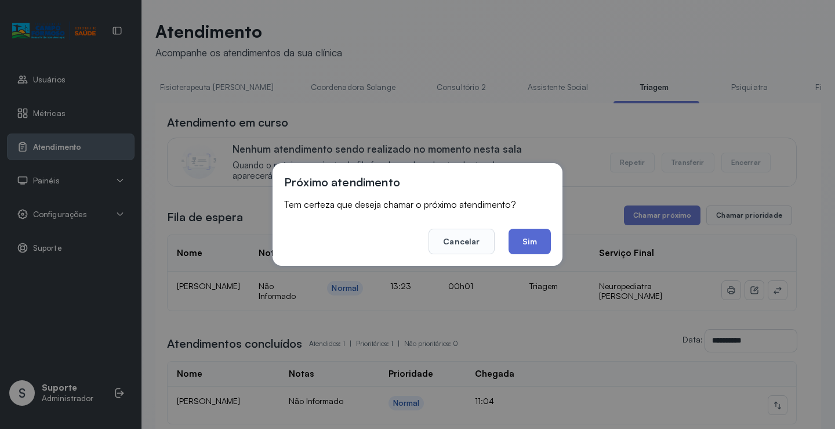
click at [535, 240] on button "Sim" at bounding box center [530, 242] width 42 height 26
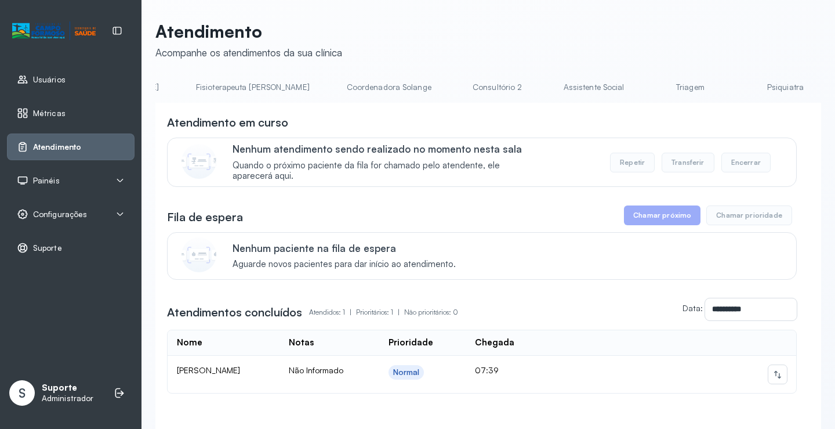
scroll to position [0, 723]
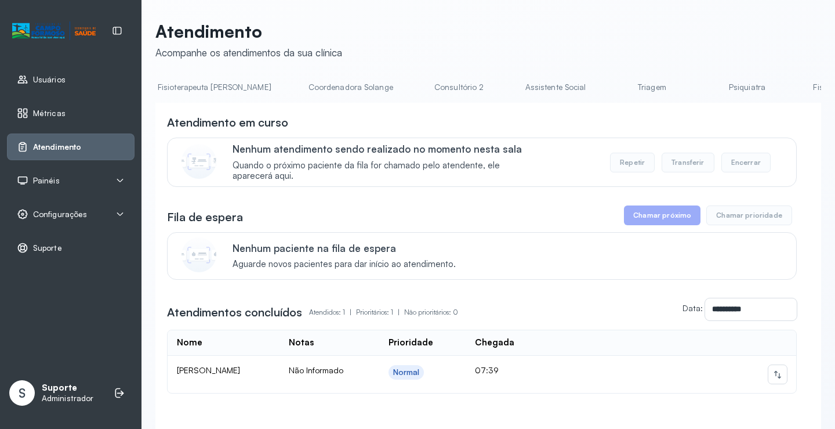
click at [611, 88] on link "Triagem" at bounding box center [651, 87] width 81 height 19
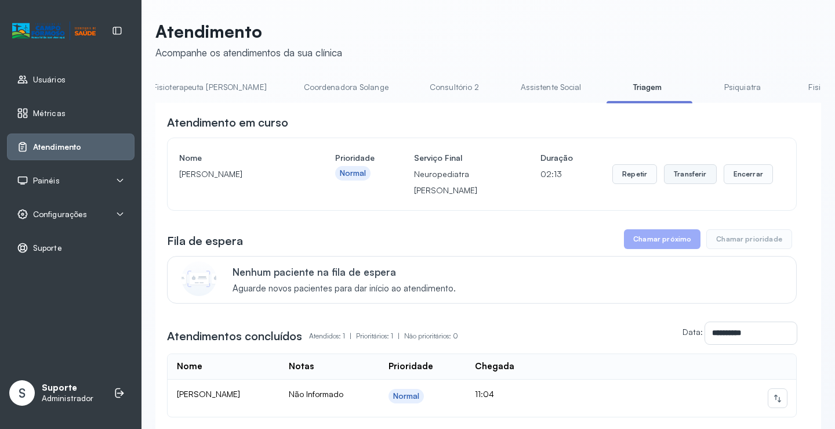
click at [701, 175] on button "Transferir" at bounding box center [690, 174] width 53 height 20
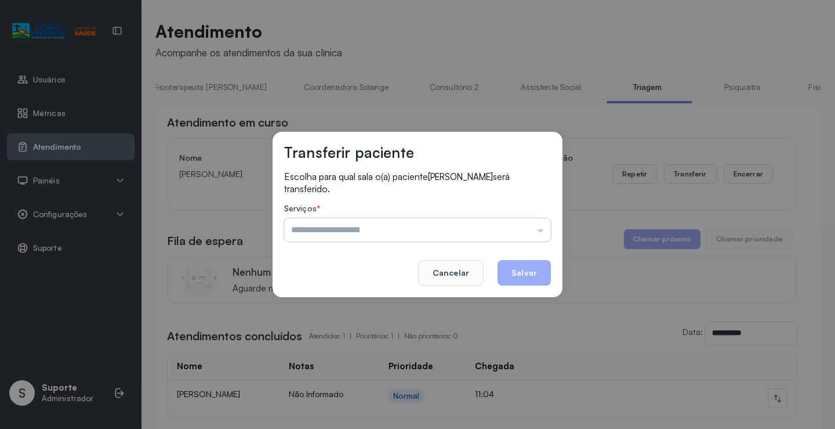
click at [540, 231] on input "text" at bounding box center [417, 229] width 267 height 23
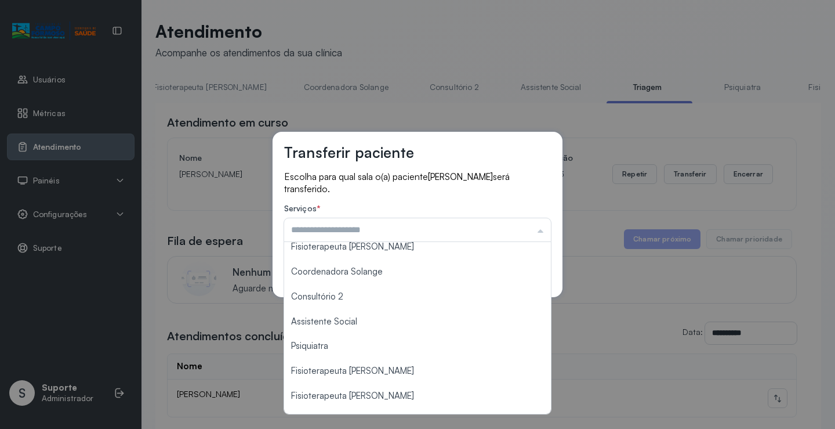
scroll to position [176, 0]
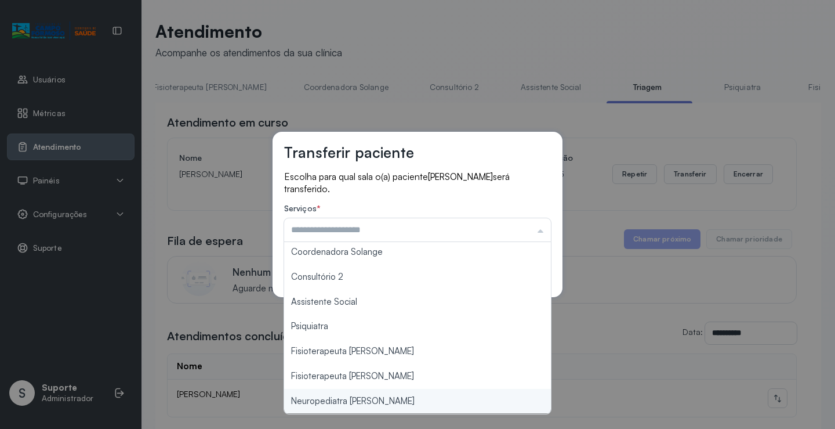
type input "**********"
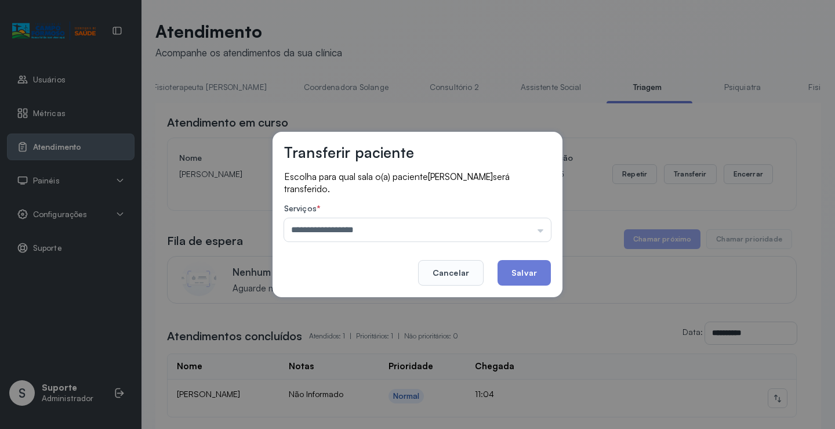
click at [324, 397] on div "**********" at bounding box center [417, 214] width 835 height 429
click at [516, 265] on button "Salvar" at bounding box center [524, 273] width 53 height 26
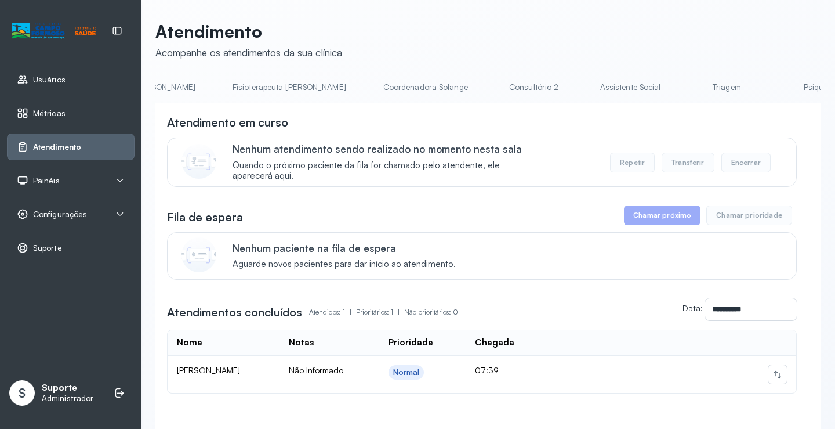
scroll to position [0, 665]
click at [670, 91] on link "Triagem" at bounding box center [710, 87] width 81 height 19
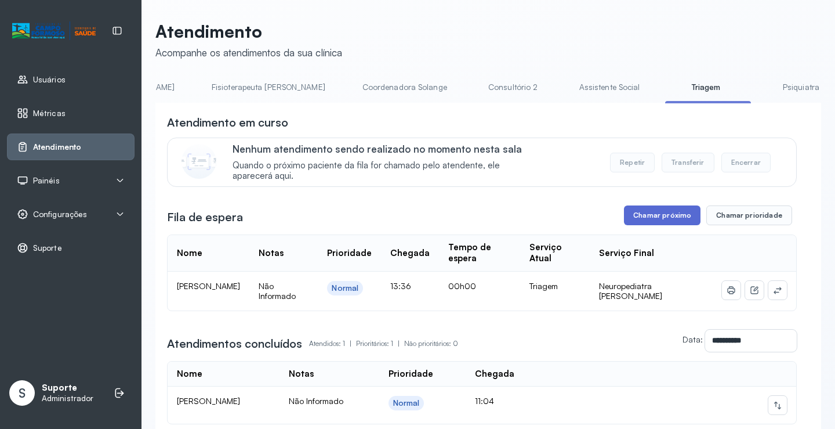
click at [647, 213] on button "Chamar próximo" at bounding box center [662, 215] width 77 height 20
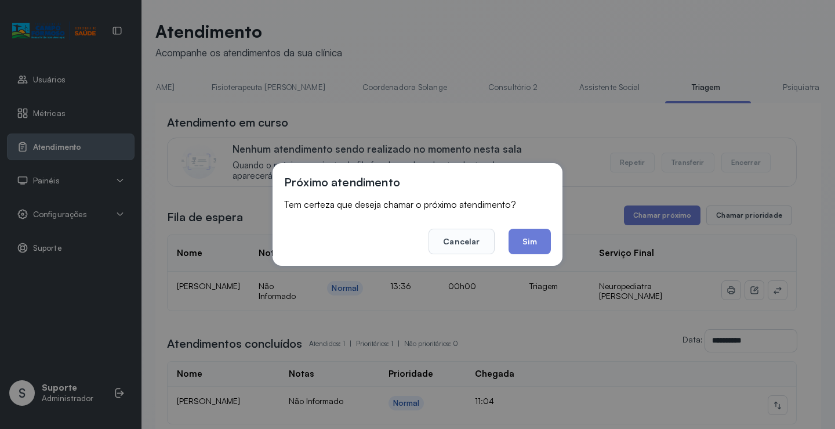
drag, startPoint x: 524, startPoint y: 236, endPoint x: 534, endPoint y: 239, distance: 10.3
click at [532, 238] on button "Sim" at bounding box center [530, 242] width 42 height 26
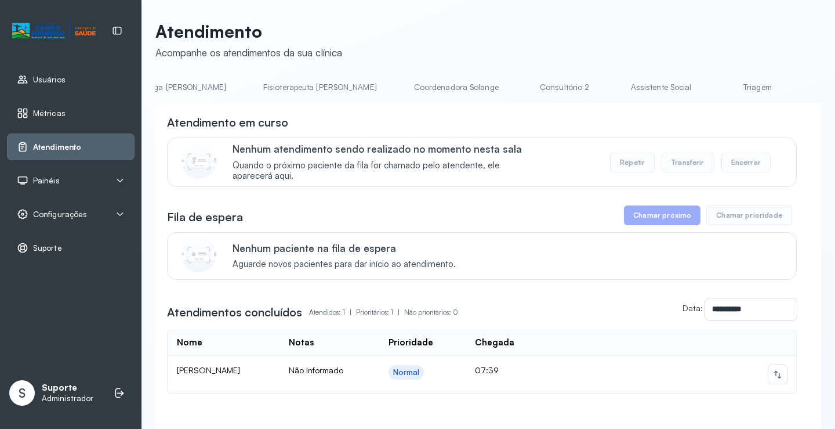
scroll to position [0, 653]
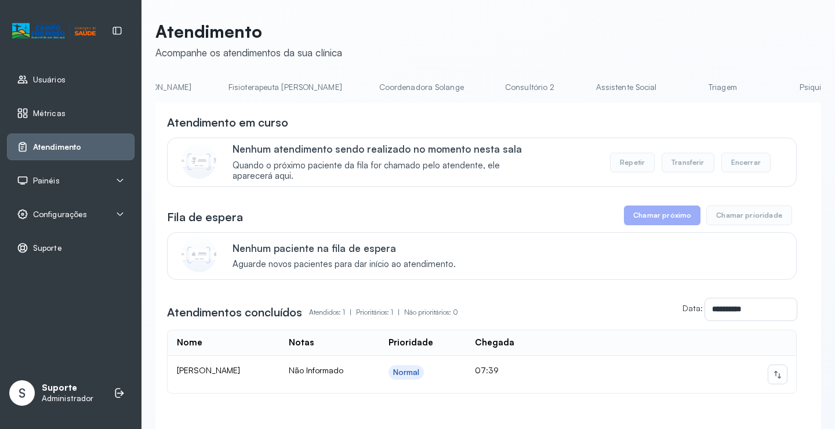
click at [682, 94] on link "Triagem" at bounding box center [722, 87] width 81 height 19
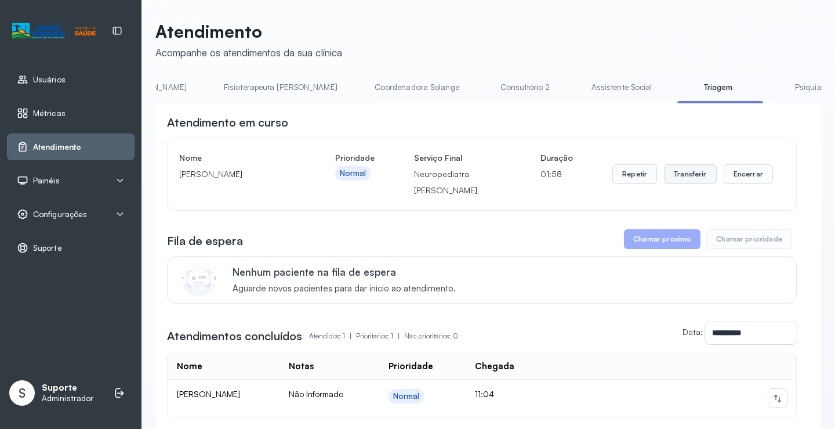
click at [686, 168] on div "Repetir Transferir Encerrar" at bounding box center [693, 174] width 161 height 49
click at [687, 173] on button "Transferir" at bounding box center [690, 174] width 53 height 20
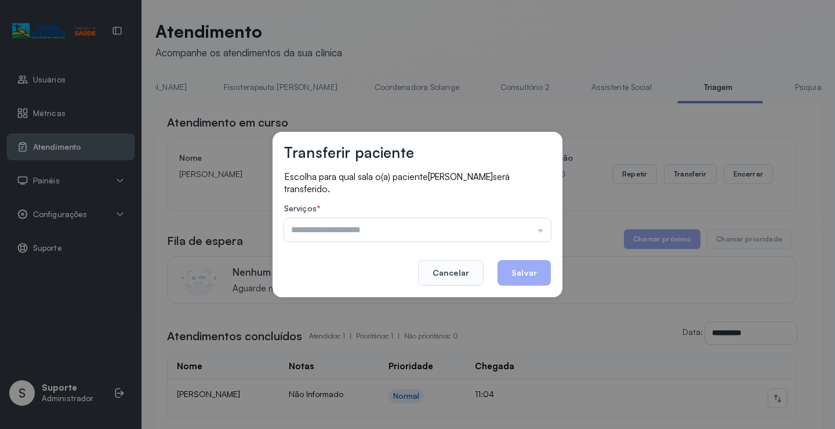
drag, startPoint x: 543, startPoint y: 240, endPoint x: 551, endPoint y: 230, distance: 12.3
click at [549, 232] on input "text" at bounding box center [417, 229] width 267 height 23
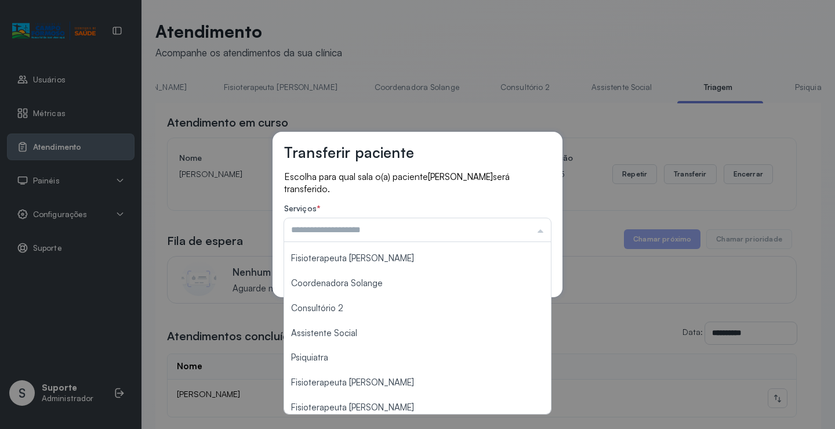
scroll to position [175, 0]
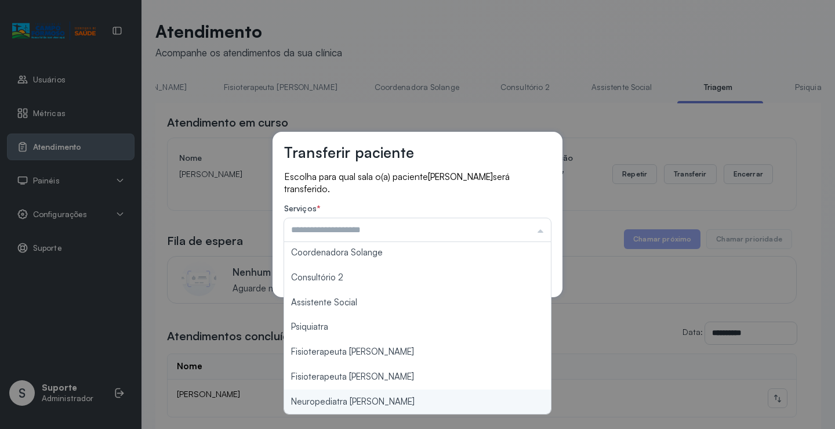
type input "**********"
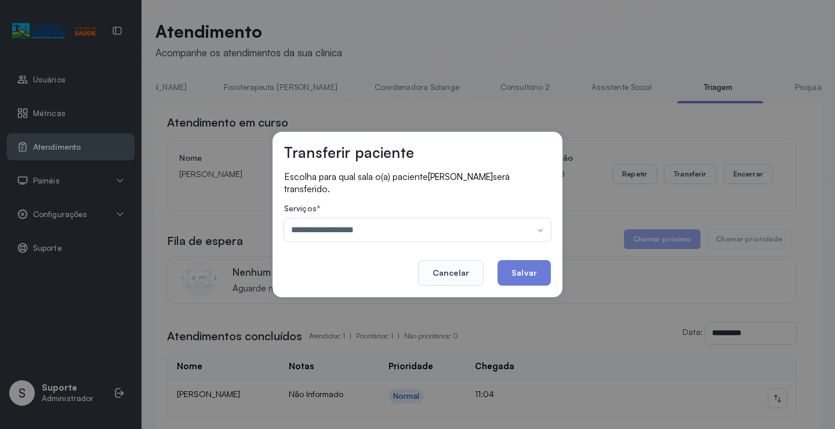
drag, startPoint x: 361, startPoint y: 405, endPoint x: 435, endPoint y: 353, distance: 90.8
click at [385, 393] on div "**********" at bounding box center [417, 214] width 835 height 429
click at [533, 278] on button "Salvar" at bounding box center [524, 273] width 53 height 26
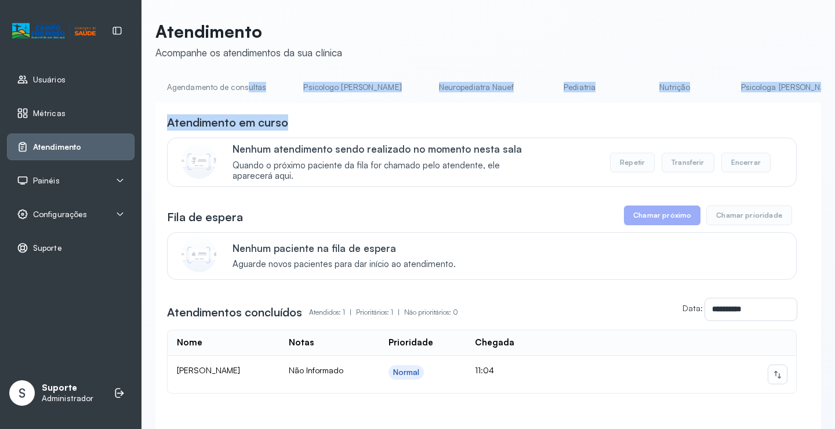
drag, startPoint x: 247, startPoint y: 102, endPoint x: 320, endPoint y: 107, distance: 73.3
click at [320, 107] on div "**********" at bounding box center [488, 273] width 666 height 390
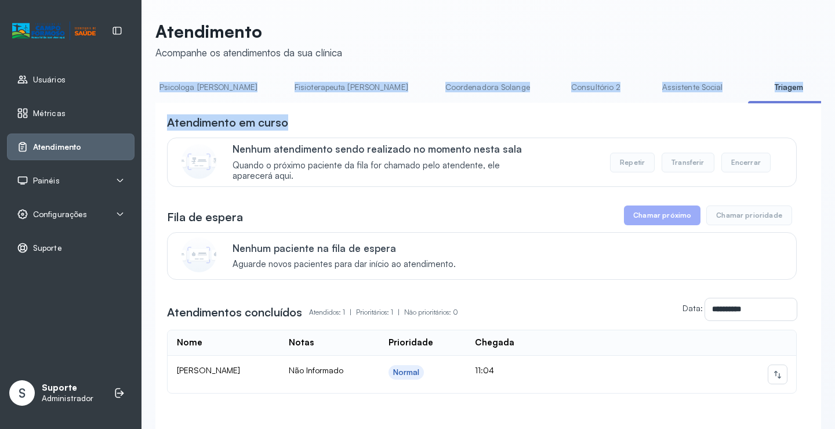
scroll to position [0, 628]
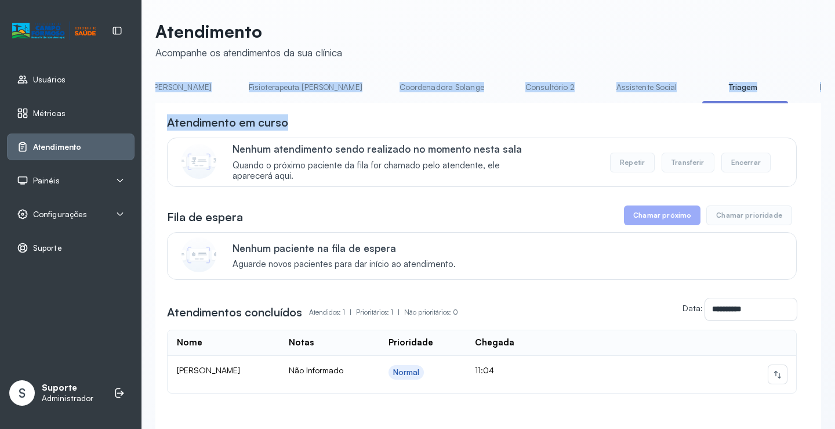
click at [702, 84] on link "Triagem" at bounding box center [742, 87] width 81 height 19
click at [702, 90] on link "Triagem" at bounding box center [742, 87] width 81 height 19
click at [702, 86] on link "Triagem" at bounding box center [742, 87] width 81 height 19
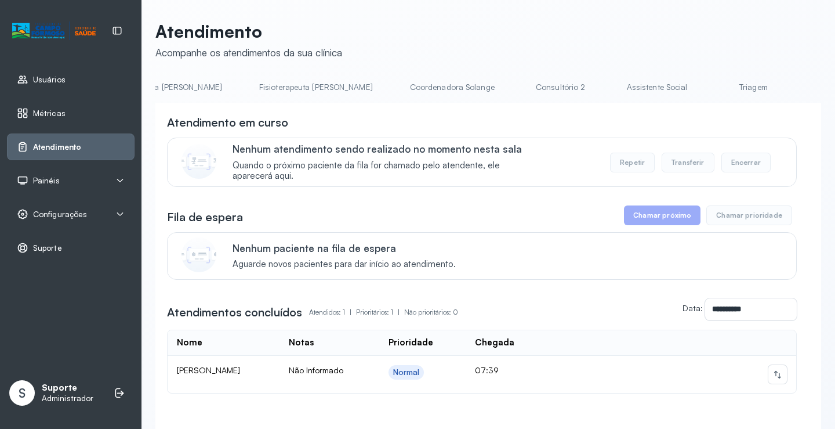
scroll to position [0, 720]
click at [614, 90] on link "Triagem" at bounding box center [654, 87] width 81 height 19
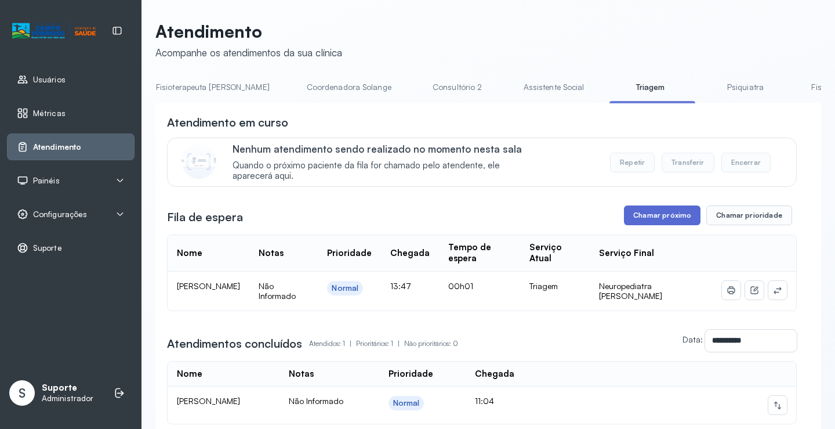
click at [669, 218] on button "Chamar próximo" at bounding box center [662, 215] width 77 height 20
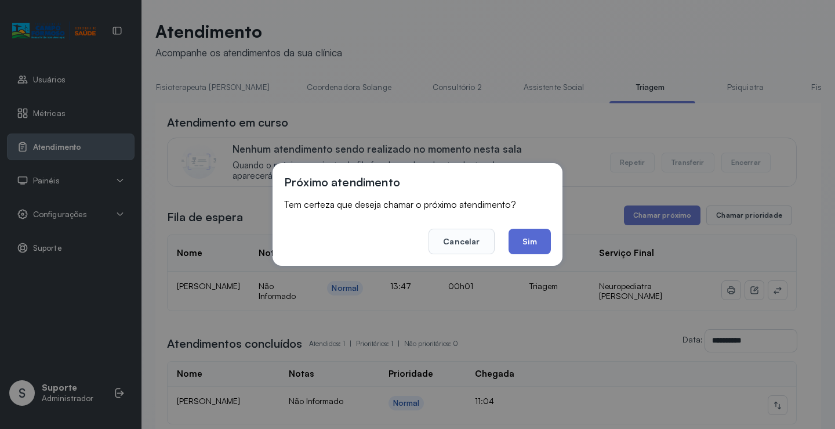
click at [530, 245] on button "Sim" at bounding box center [530, 242] width 42 height 26
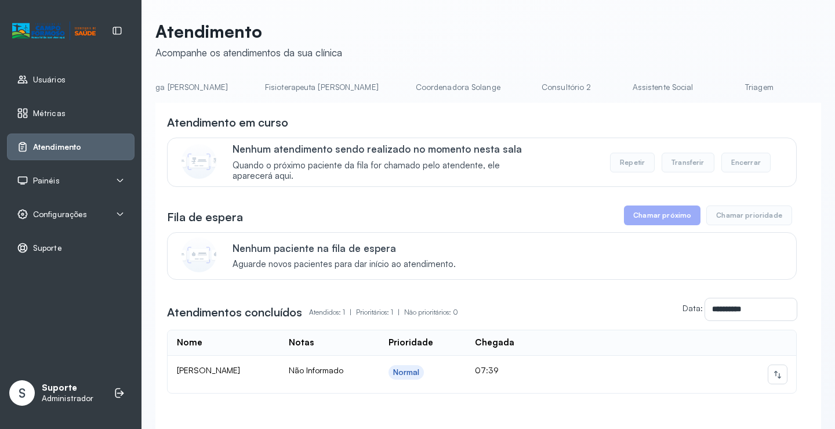
scroll to position [0, 666]
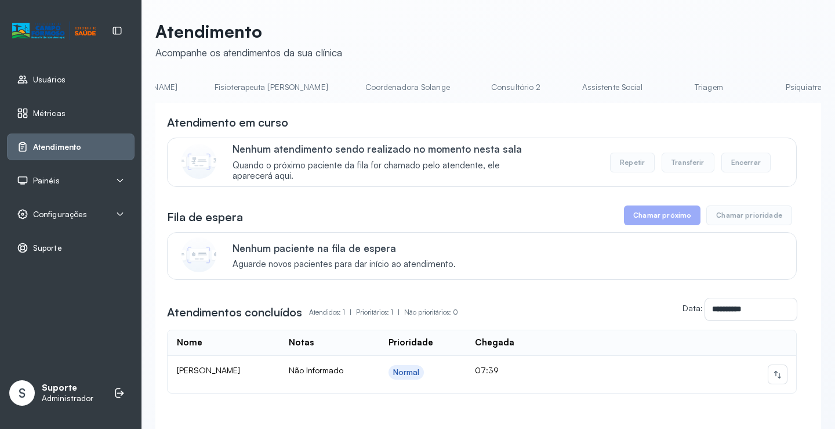
click at [668, 92] on link "Triagem" at bounding box center [708, 87] width 81 height 19
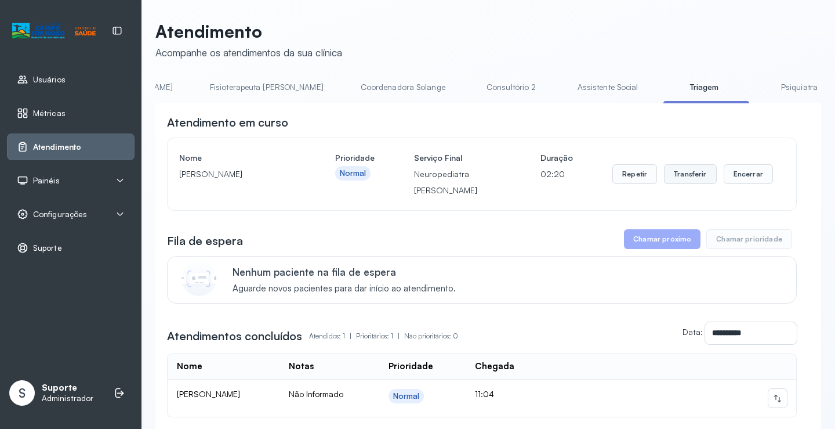
click at [685, 179] on button "Transferir" at bounding box center [690, 174] width 53 height 20
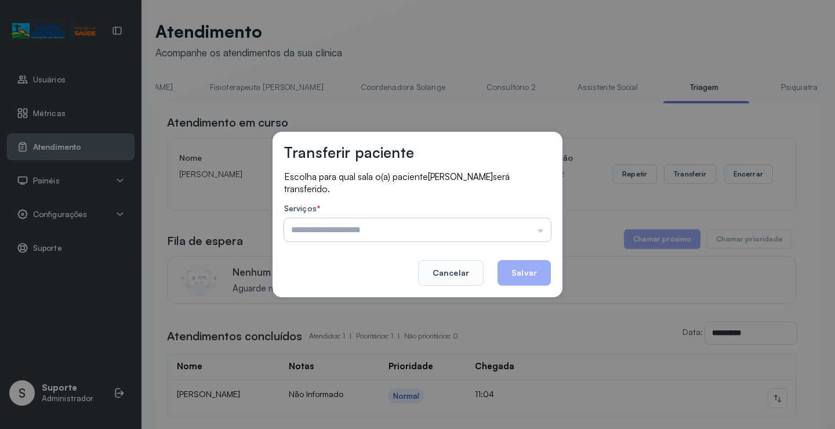
click at [541, 233] on input "text" at bounding box center [417, 229] width 267 height 23
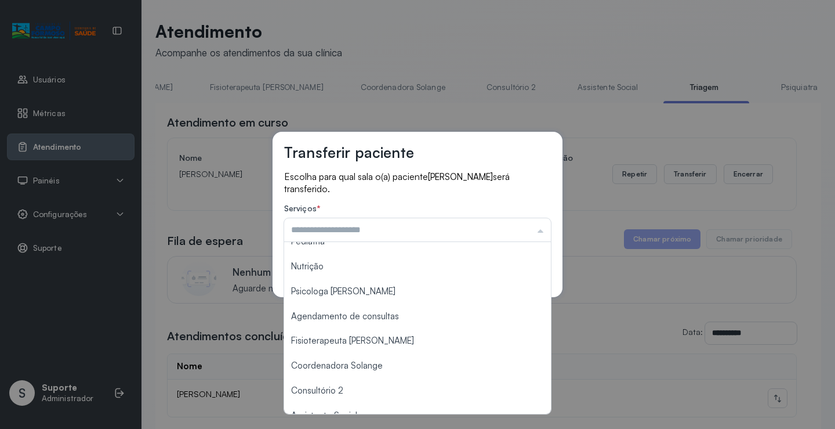
scroll to position [176, 0]
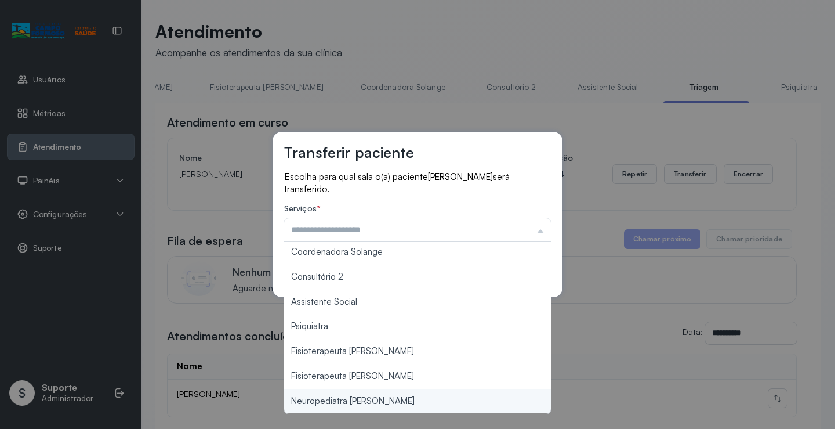
type input "**********"
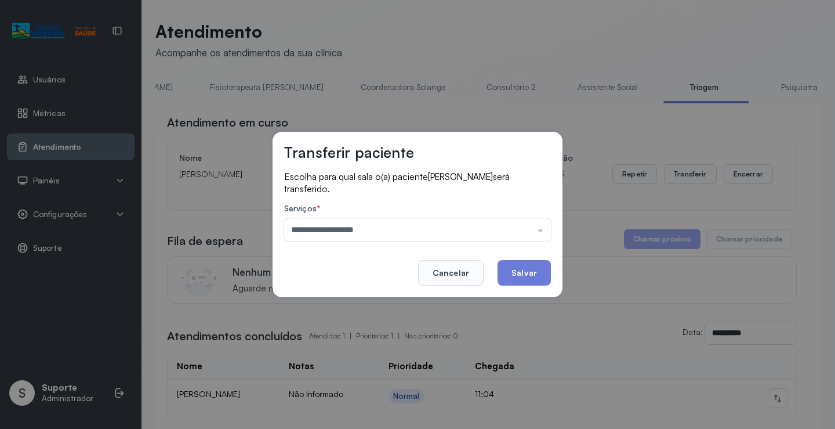
click at [350, 402] on div "**********" at bounding box center [417, 214] width 835 height 429
click at [521, 270] on button "Salvar" at bounding box center [524, 273] width 53 height 26
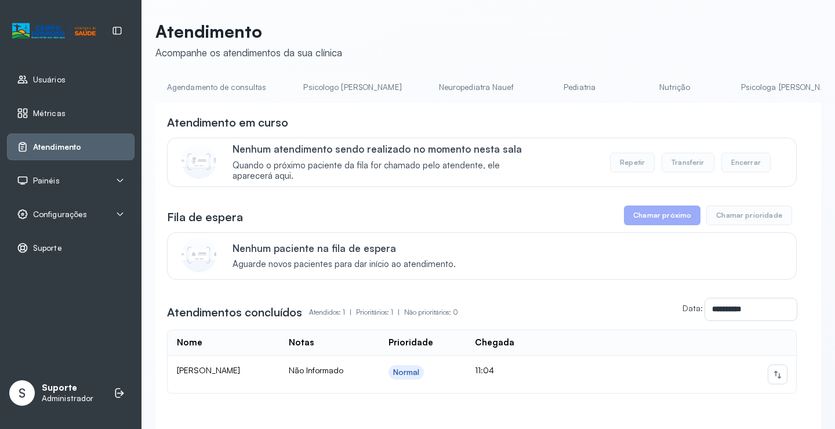
drag, startPoint x: 286, startPoint y: 102, endPoint x: 292, endPoint y: 104, distance: 6.6
click at [292, 104] on div "Agendamento de consultas Psicologo Pedro Neuropediatra Nauef Pediatria Nutrição…" at bounding box center [488, 91] width 666 height 26
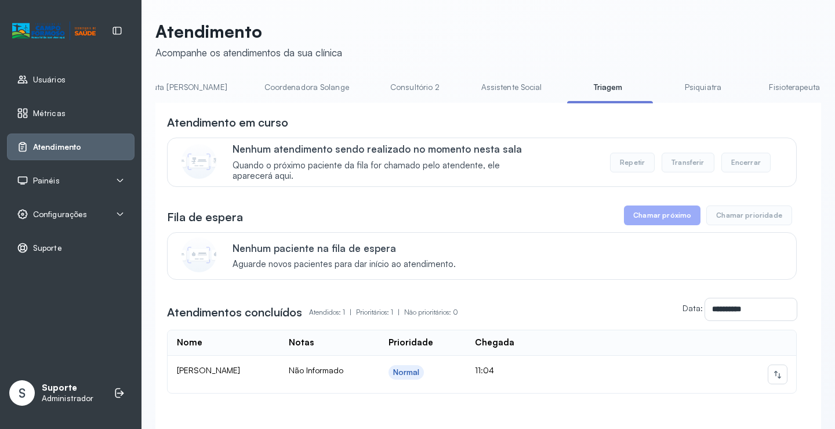
scroll to position [0, 788]
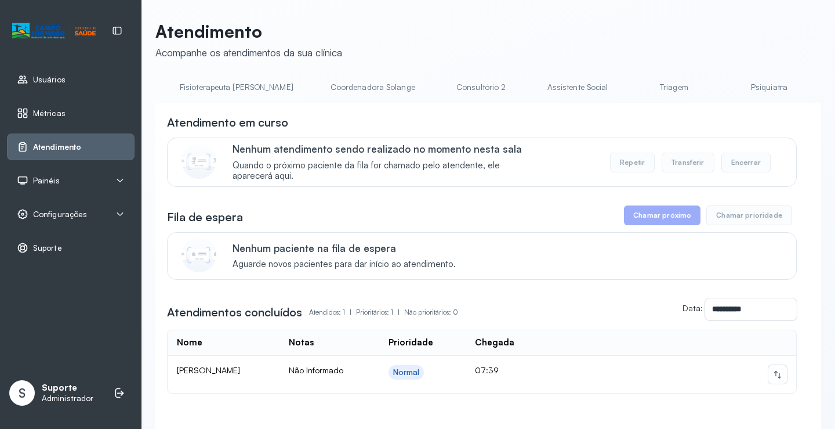
click at [633, 87] on link "Triagem" at bounding box center [673, 87] width 81 height 19
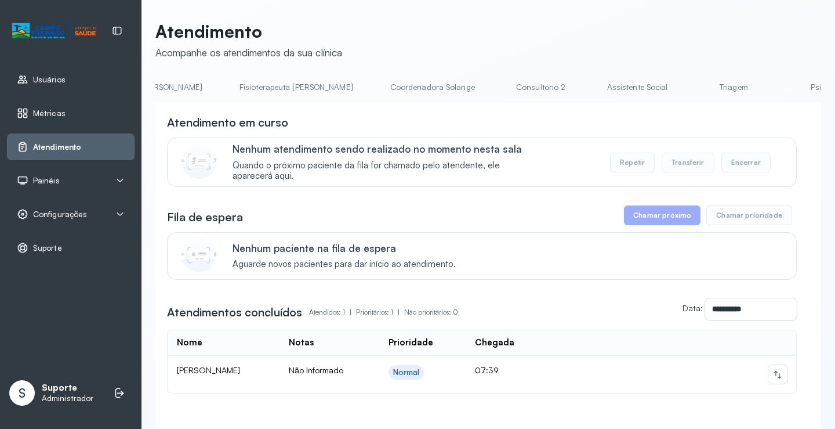
scroll to position [0, 923]
drag, startPoint x: 314, startPoint y: 85, endPoint x: 324, endPoint y: 87, distance: 10.0
click at [412, 87] on link "Triagem" at bounding box center [452, 87] width 81 height 19
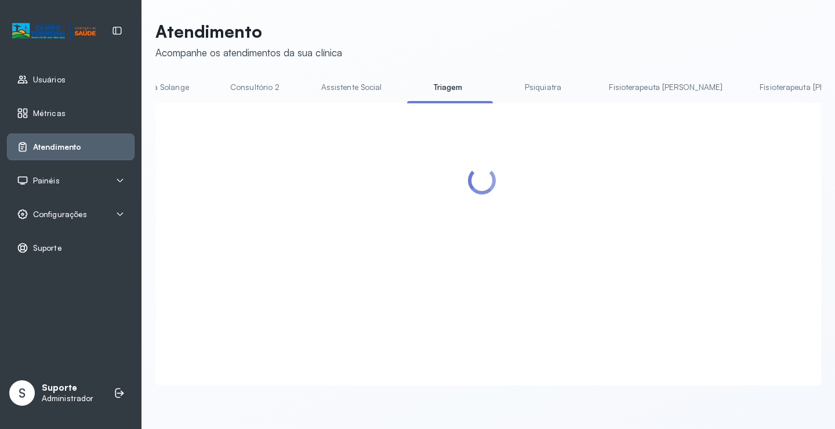
scroll to position [0, 920]
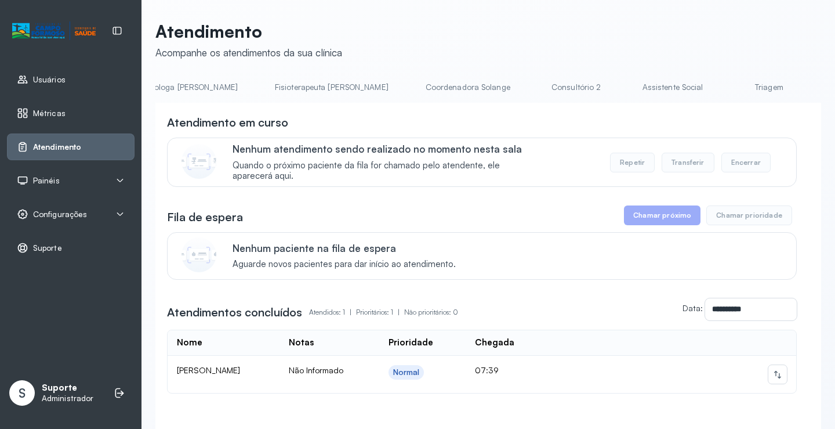
scroll to position [0, 658]
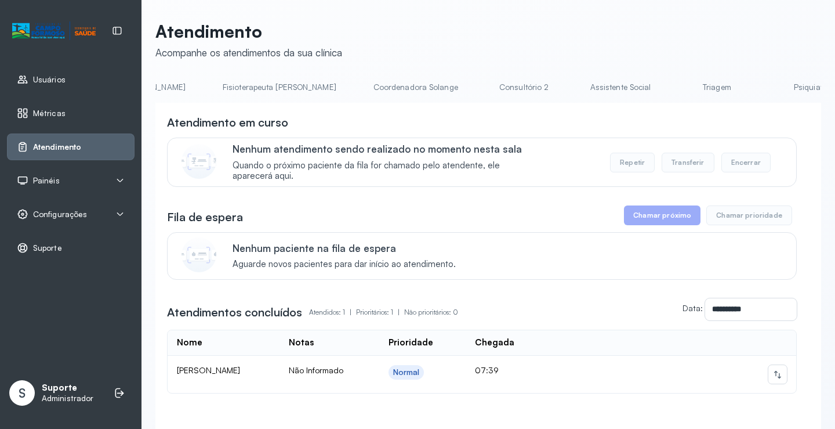
click at [676, 84] on link "Triagem" at bounding box center [716, 87] width 81 height 19
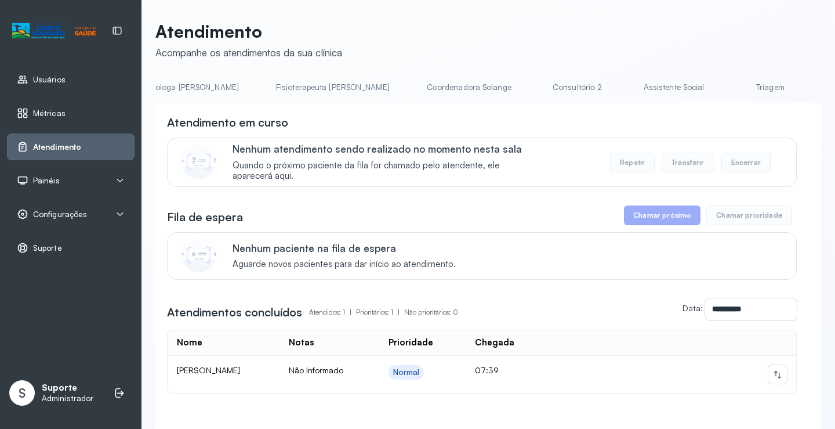
scroll to position [0, 664]
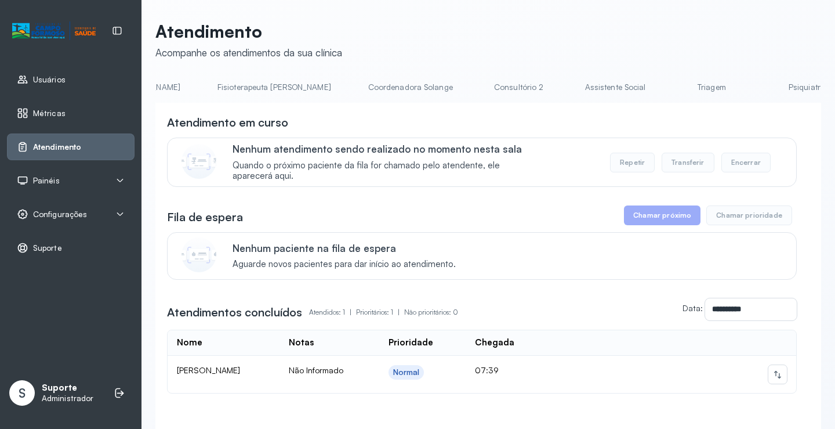
click at [671, 89] on link "Triagem" at bounding box center [711, 87] width 81 height 19
